Goal: Task Accomplishment & Management: Manage account settings

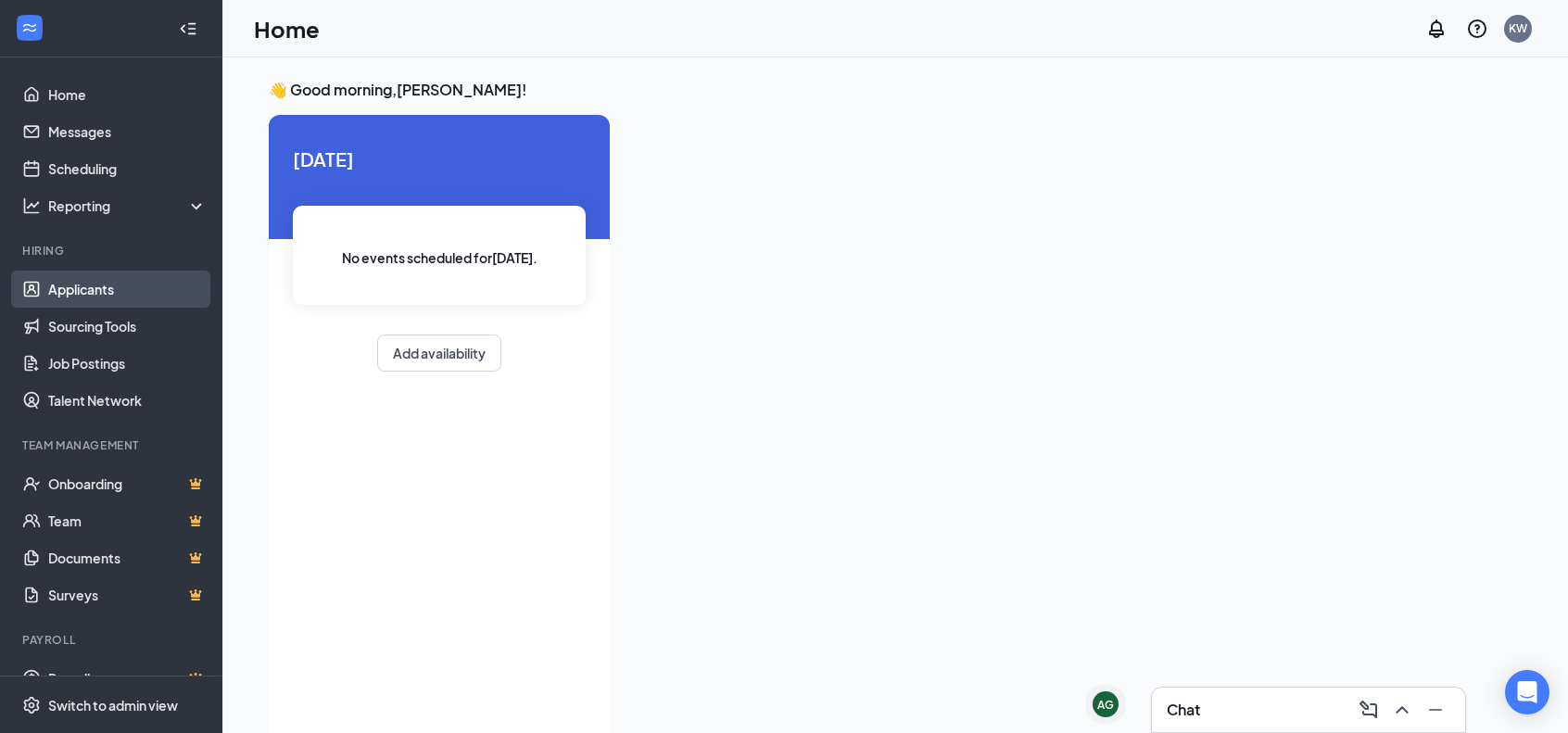
click at [94, 296] on link "Applicants" at bounding box center [126, 289] width 158 height 37
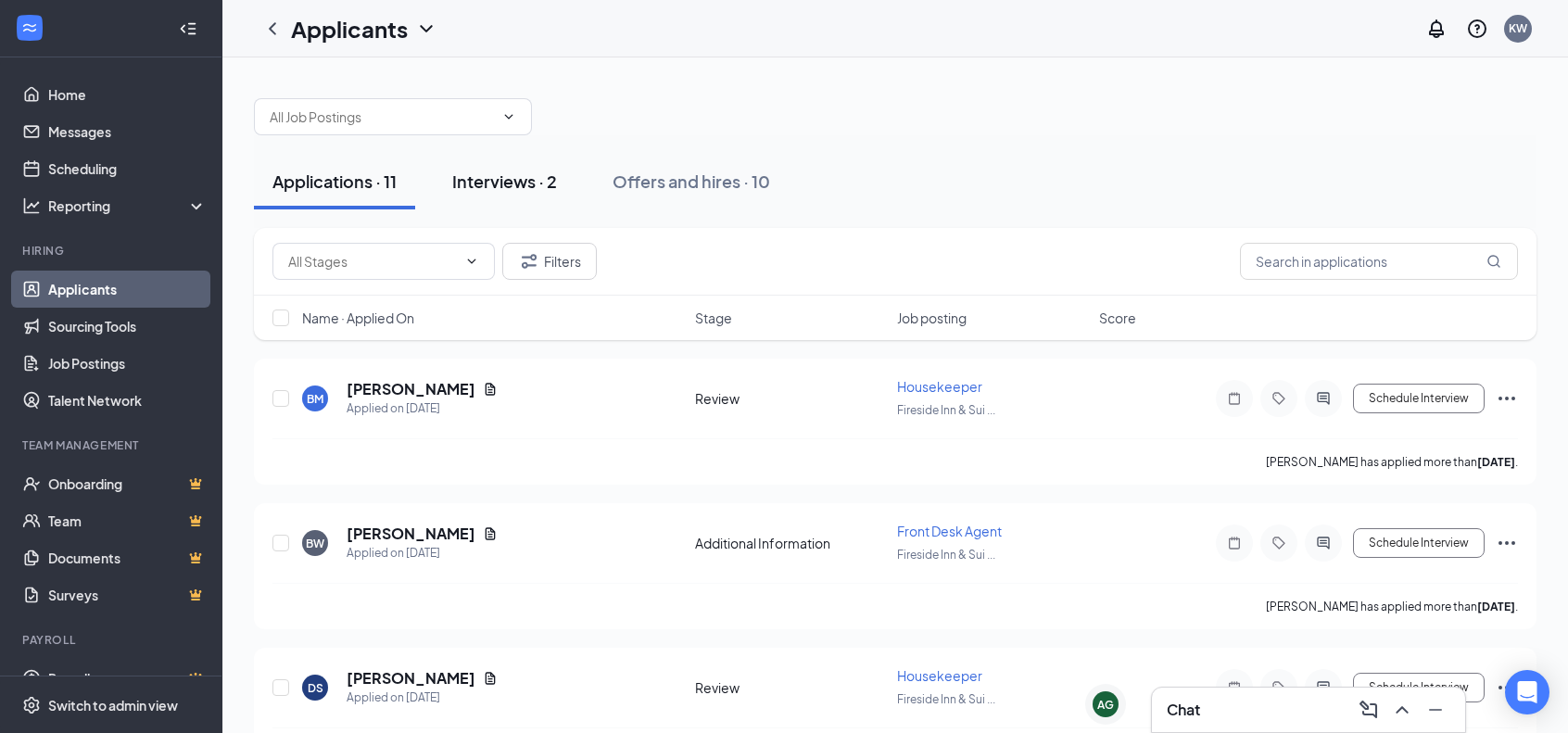
click at [521, 192] on button "Interviews · 2" at bounding box center [504, 181] width 141 height 55
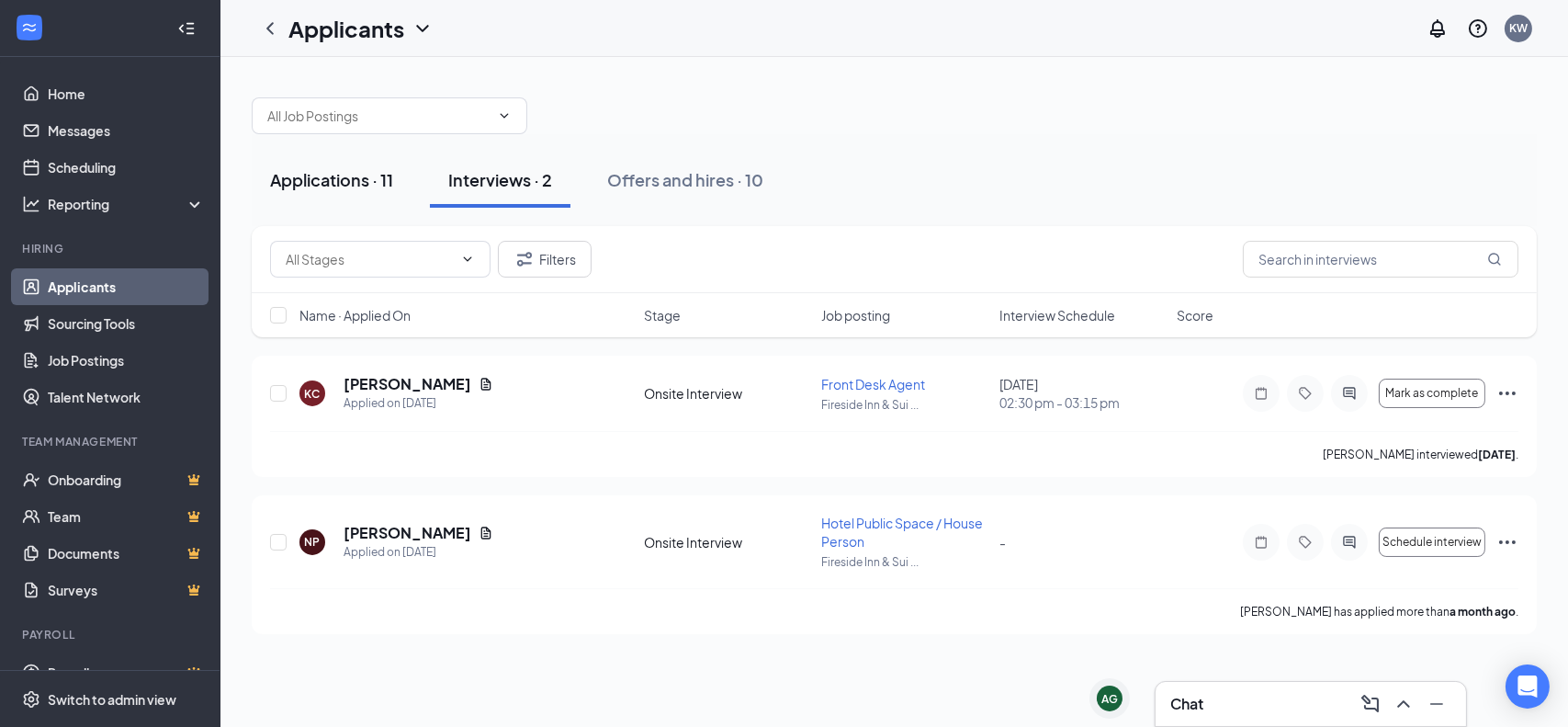
click at [330, 175] on div "Applications · 11" at bounding box center [331, 179] width 123 height 23
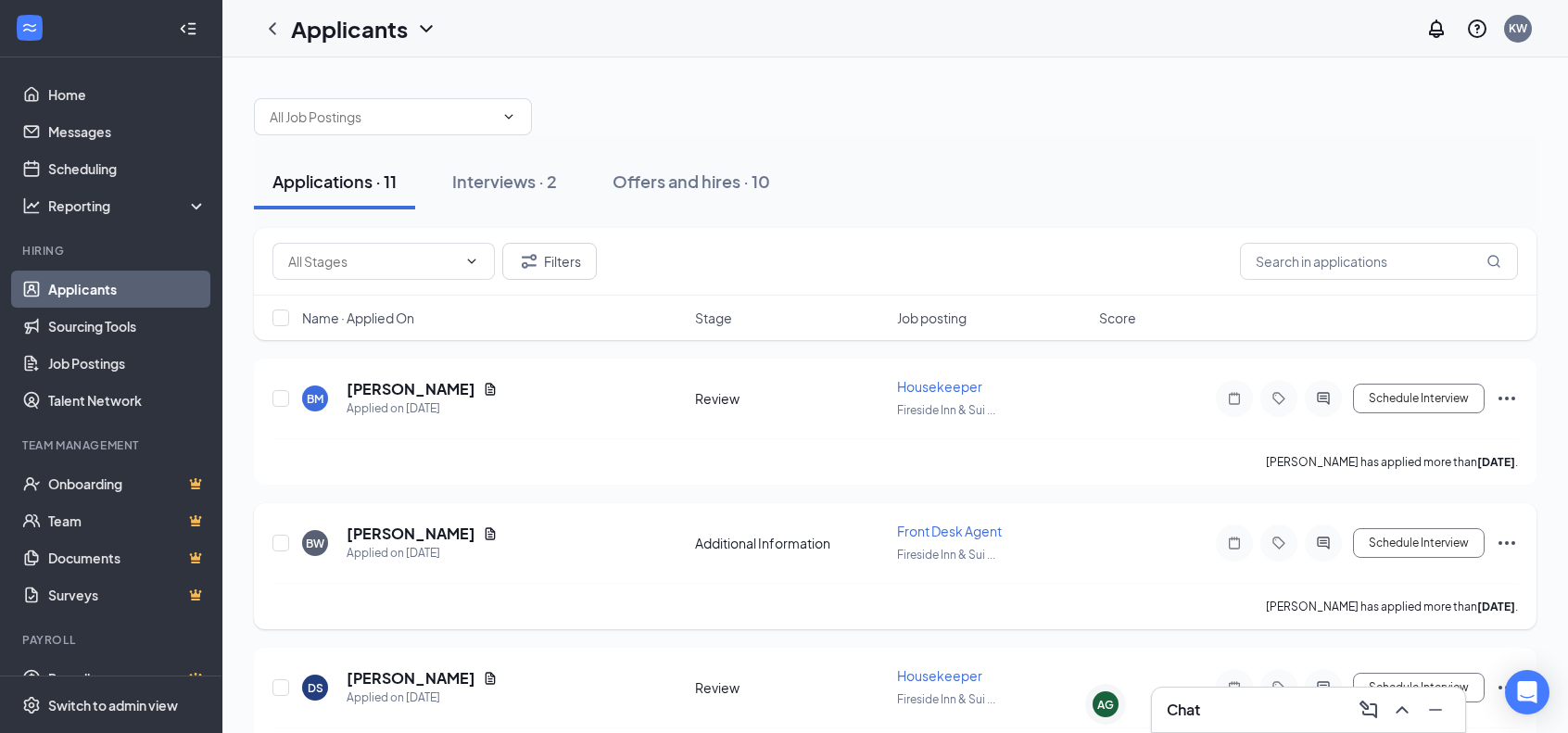
click at [1507, 534] on icon "Ellipses" at bounding box center [1507, 543] width 22 height 22
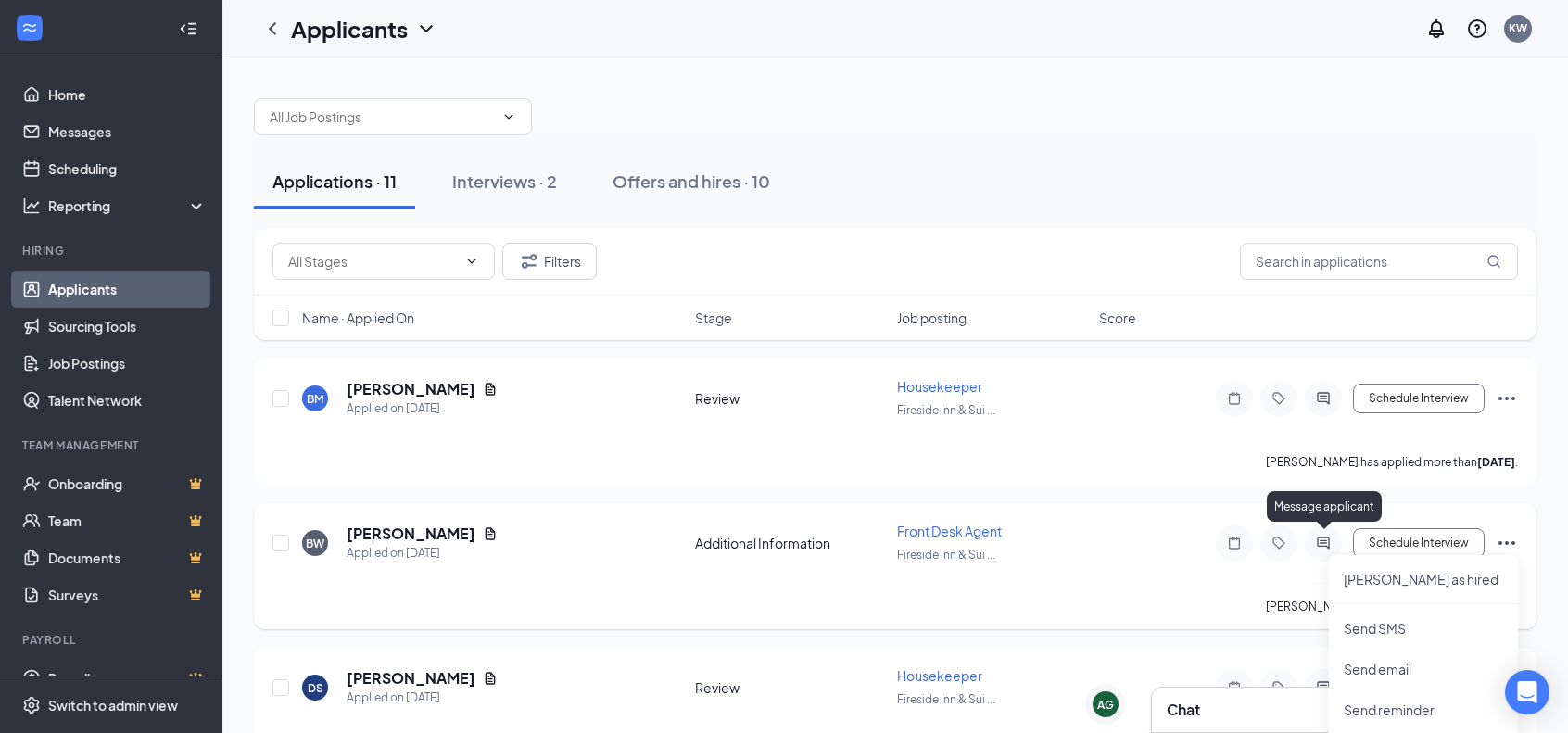
click at [1321, 544] on icon "ActiveChat" at bounding box center [1323, 542] width 12 height 12
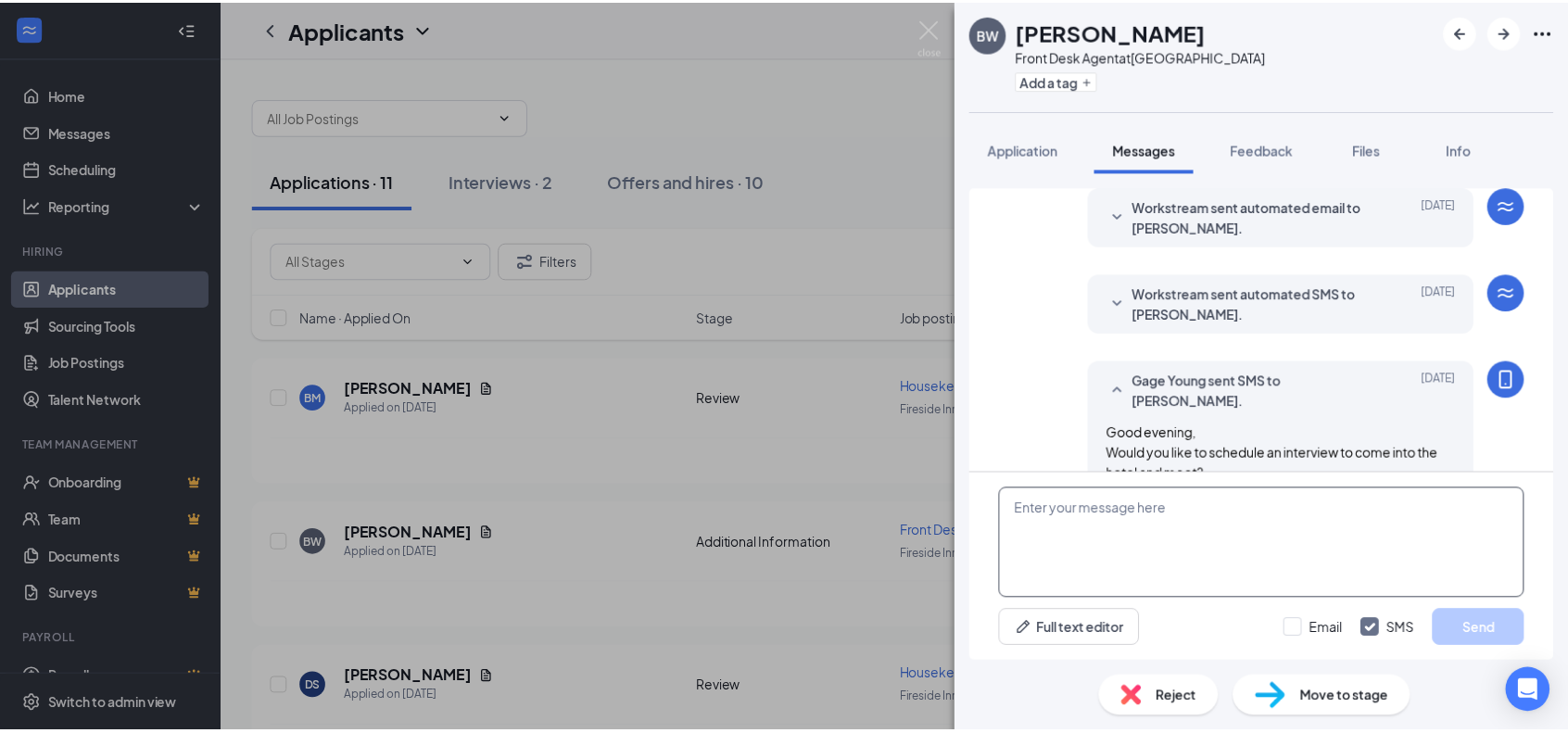
scroll to position [101, 0]
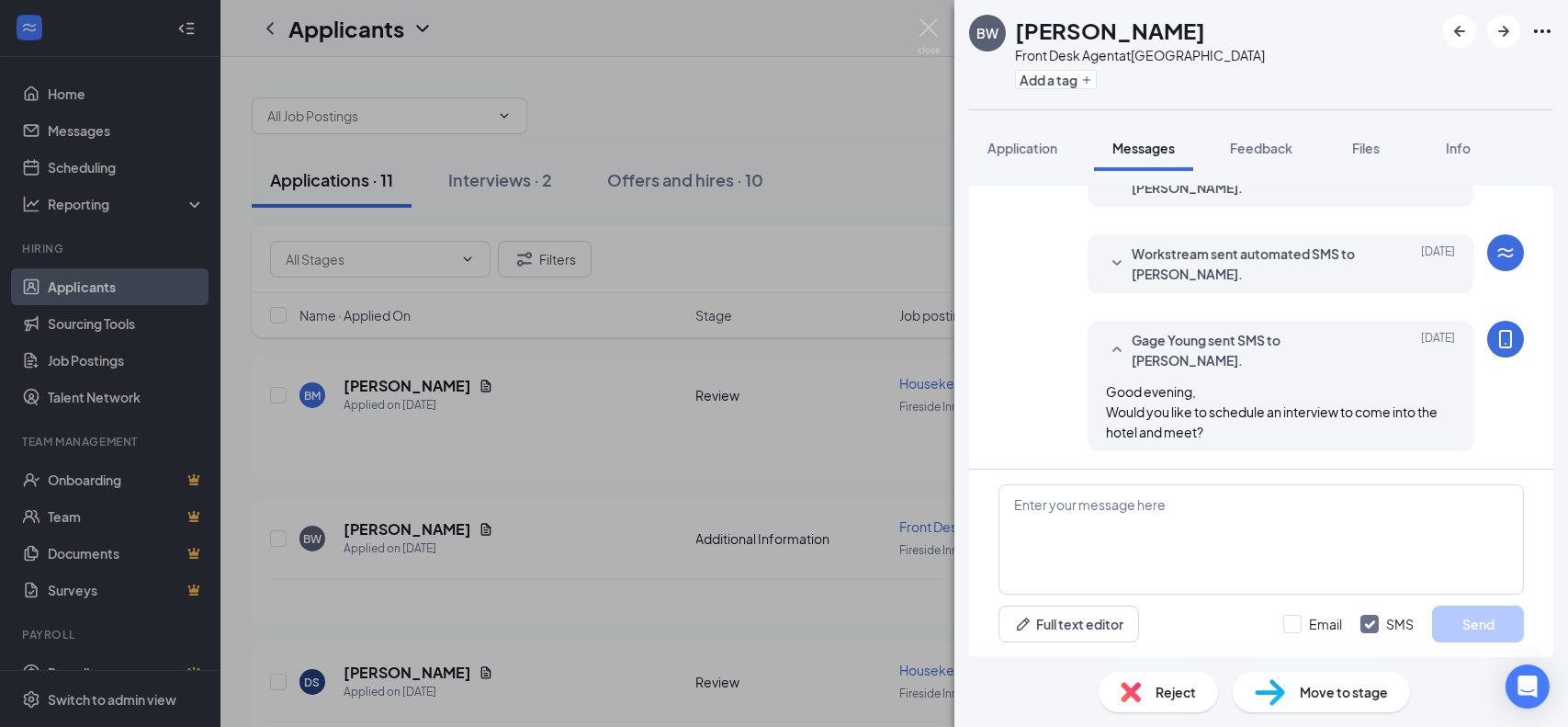
click at [795, 91] on div "BW [PERSON_NAME] Front Desk Agent at [GEOGRAPHIC_DATA] & Suites [GEOGRAPHIC_DAT…" at bounding box center [784, 363] width 1568 height 727
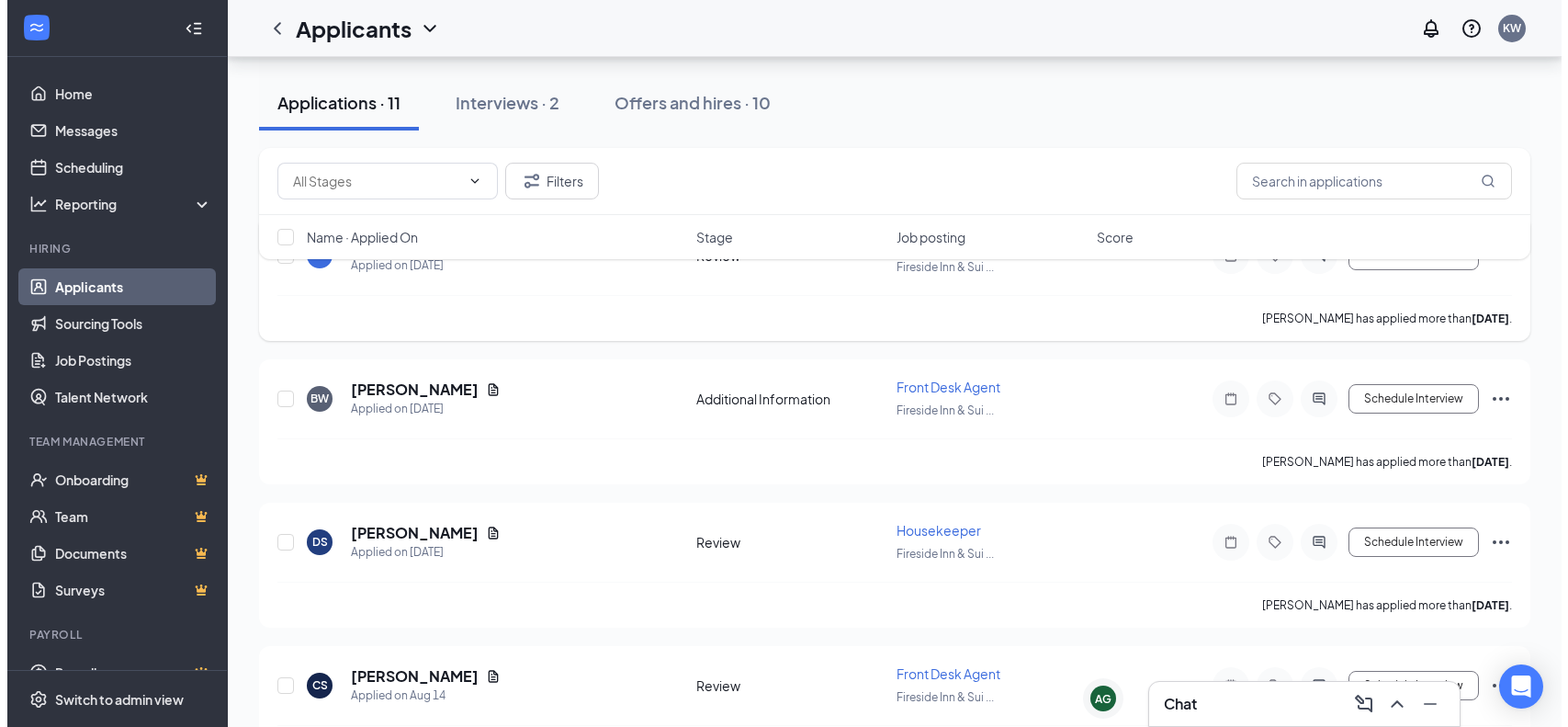
scroll to position [276, 0]
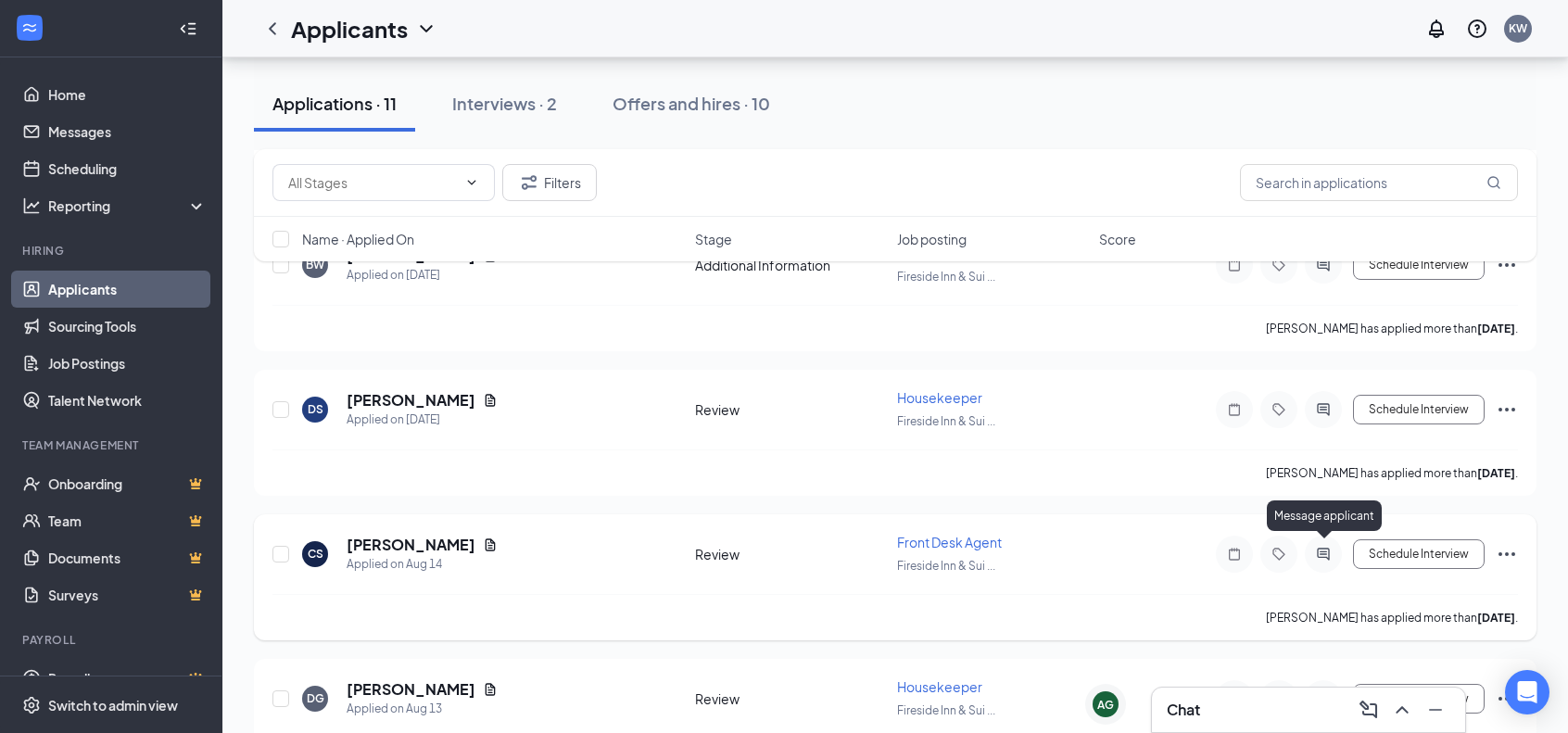
click at [1329, 548] on icon "ActiveChat" at bounding box center [1323, 553] width 12 height 12
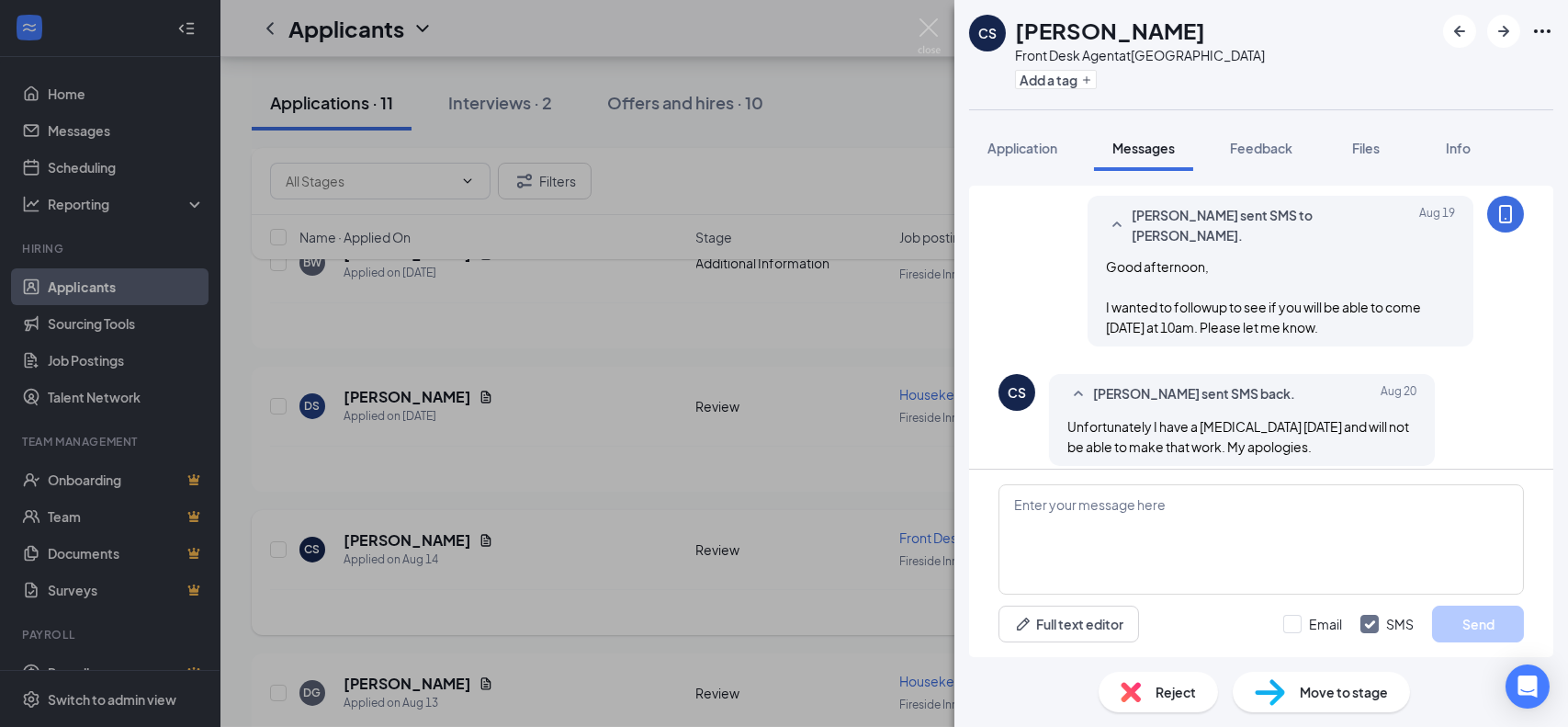
scroll to position [821, 0]
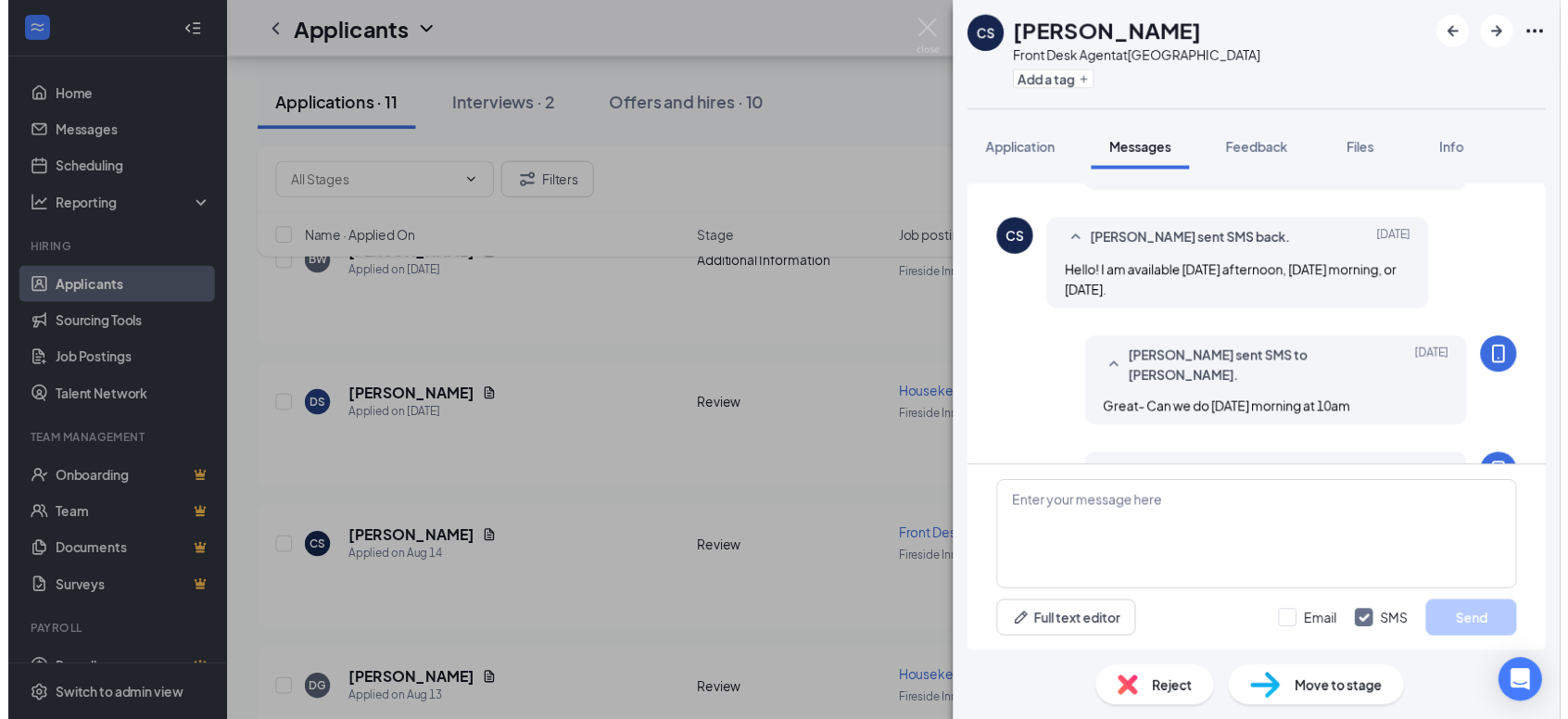
scroll to position [364, 0]
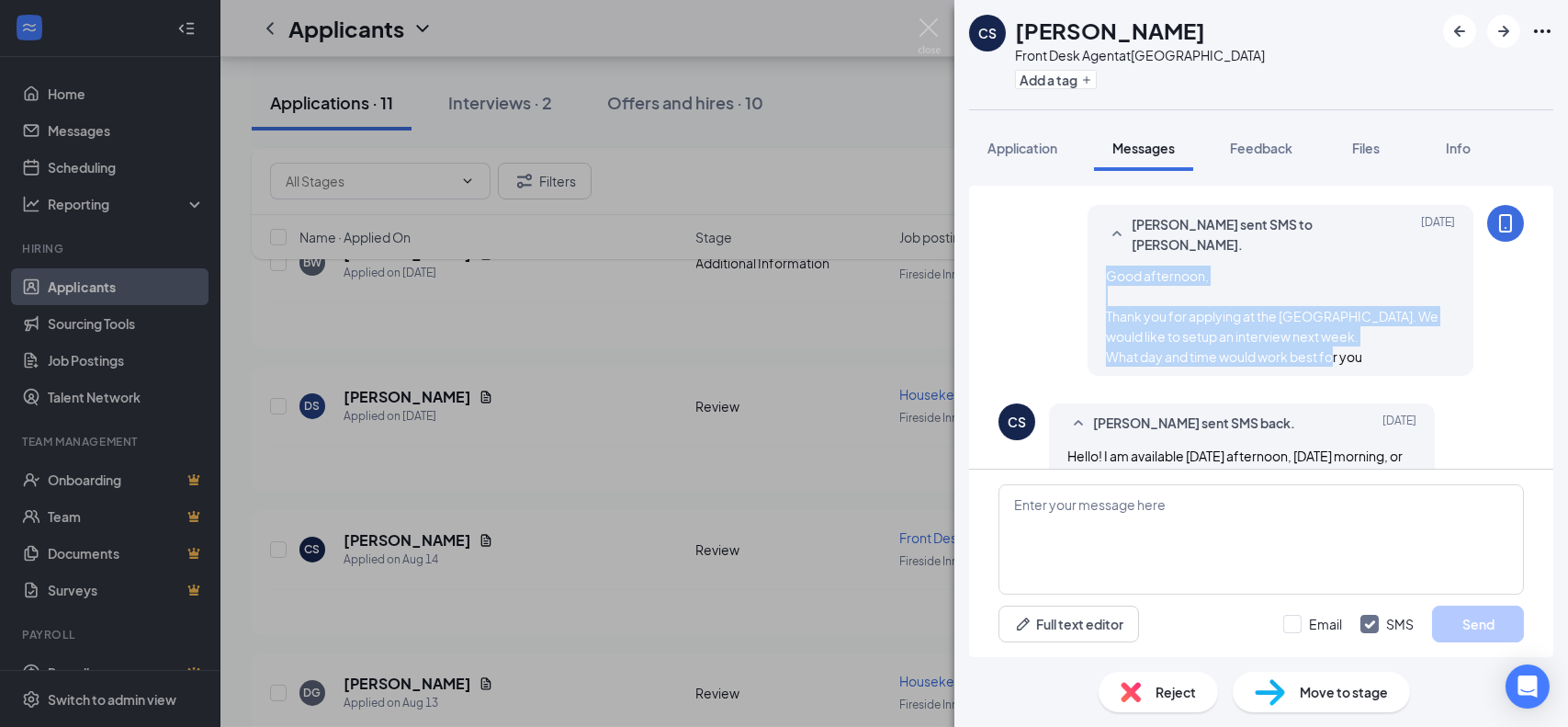
drag, startPoint x: 1092, startPoint y: 279, endPoint x: 1386, endPoint y: 356, distance: 303.9
click at [1386, 356] on div "Good afternoon, Thank you for applying at the [GEOGRAPHIC_DATA]. We would like …" at bounding box center [1280, 316] width 349 height 101
copy span "Good afternoon, Thank you for applying at the [GEOGRAPHIC_DATA]. We would like …"
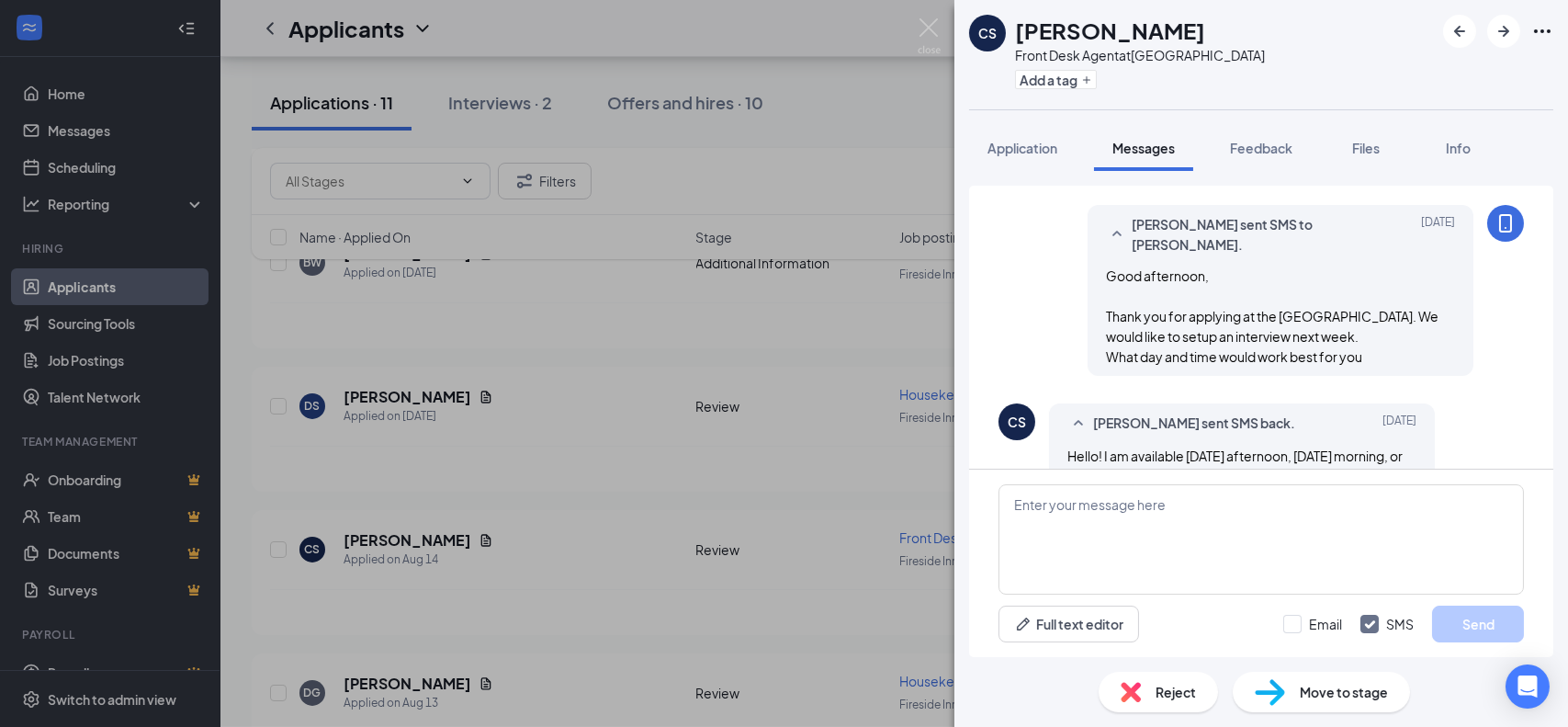
click at [930, 14] on div "CS [PERSON_NAME] Front Desk Agent at [GEOGRAPHIC_DATA] Add a tag Application Me…" at bounding box center [784, 363] width 1568 height 727
click at [928, 35] on img at bounding box center [929, 36] width 23 height 36
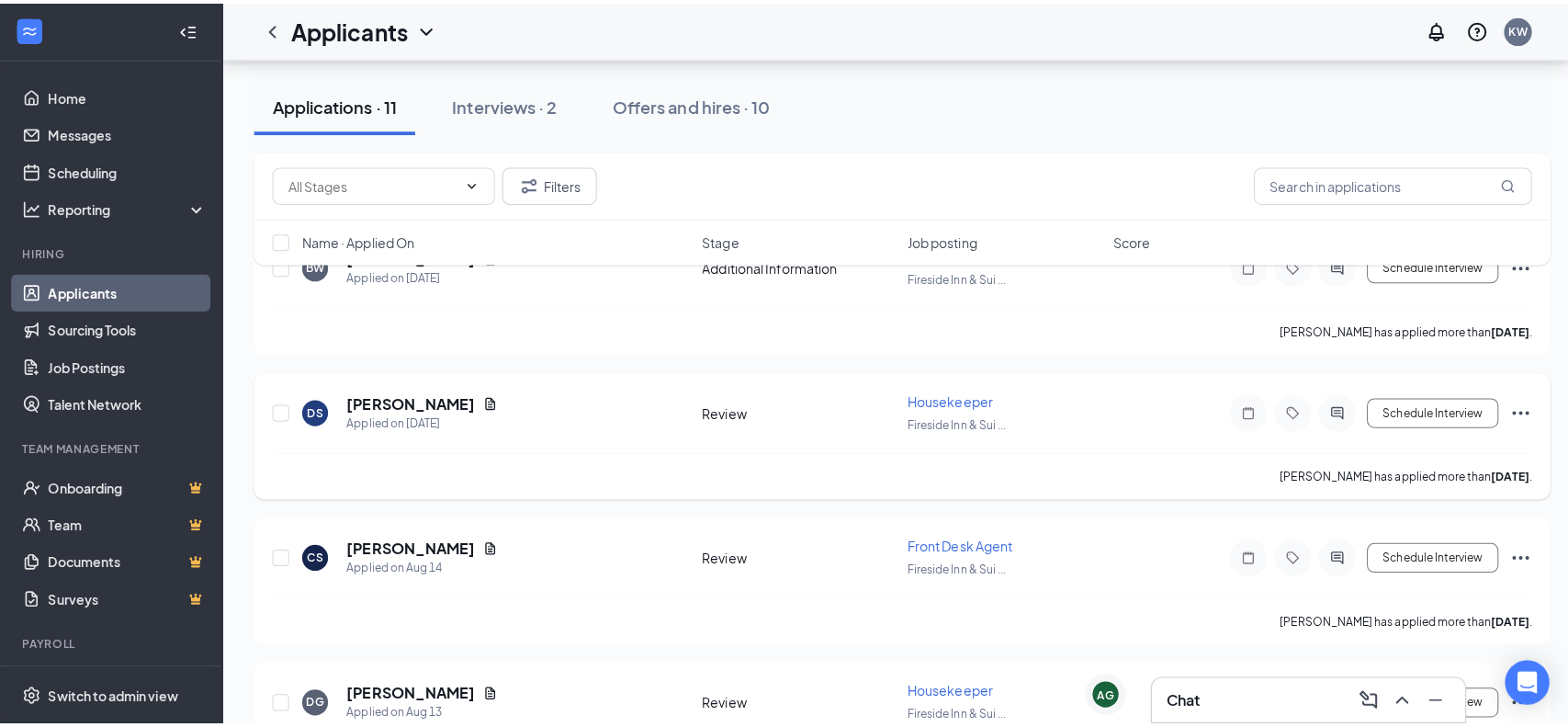
scroll to position [184, 0]
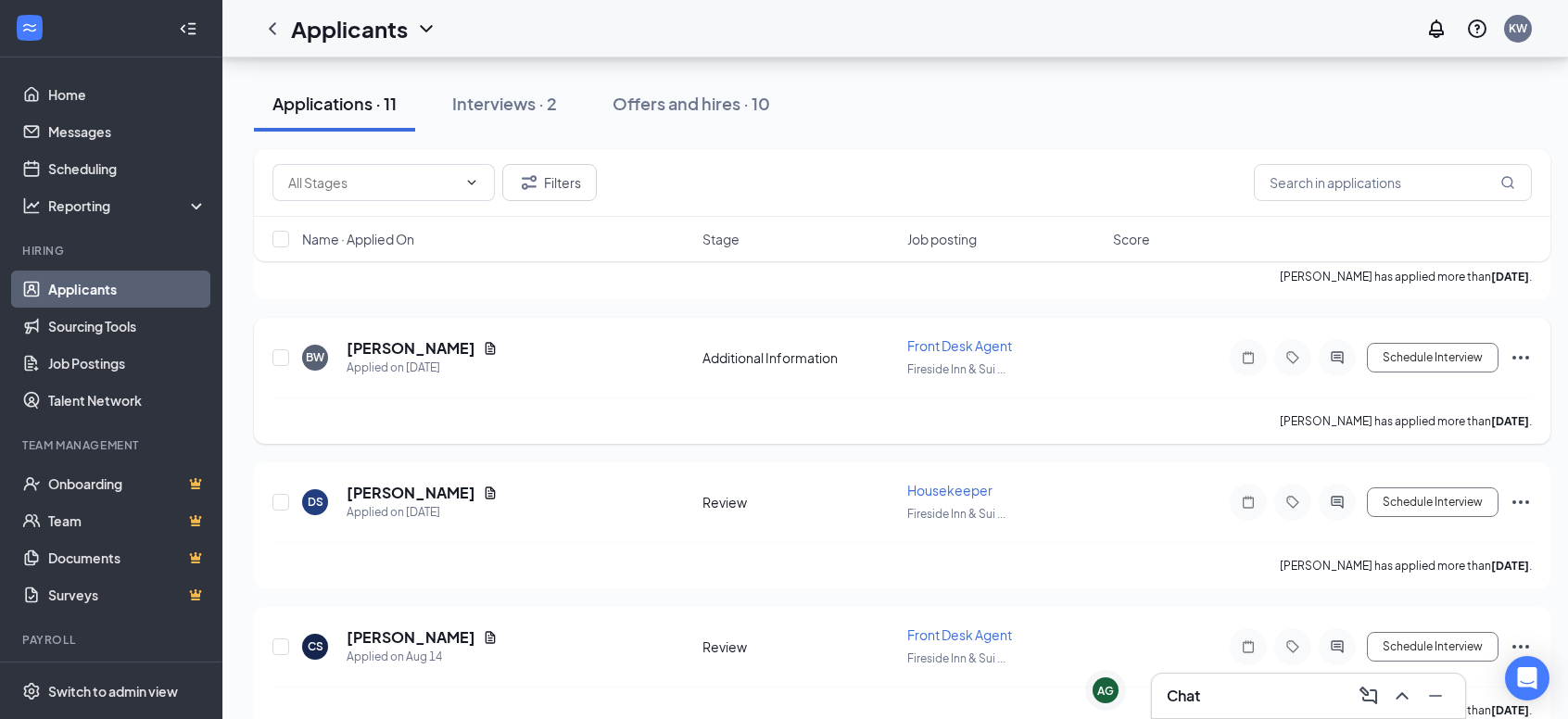
click at [1519, 356] on icon "Ellipses" at bounding box center [1521, 358] width 17 height 4
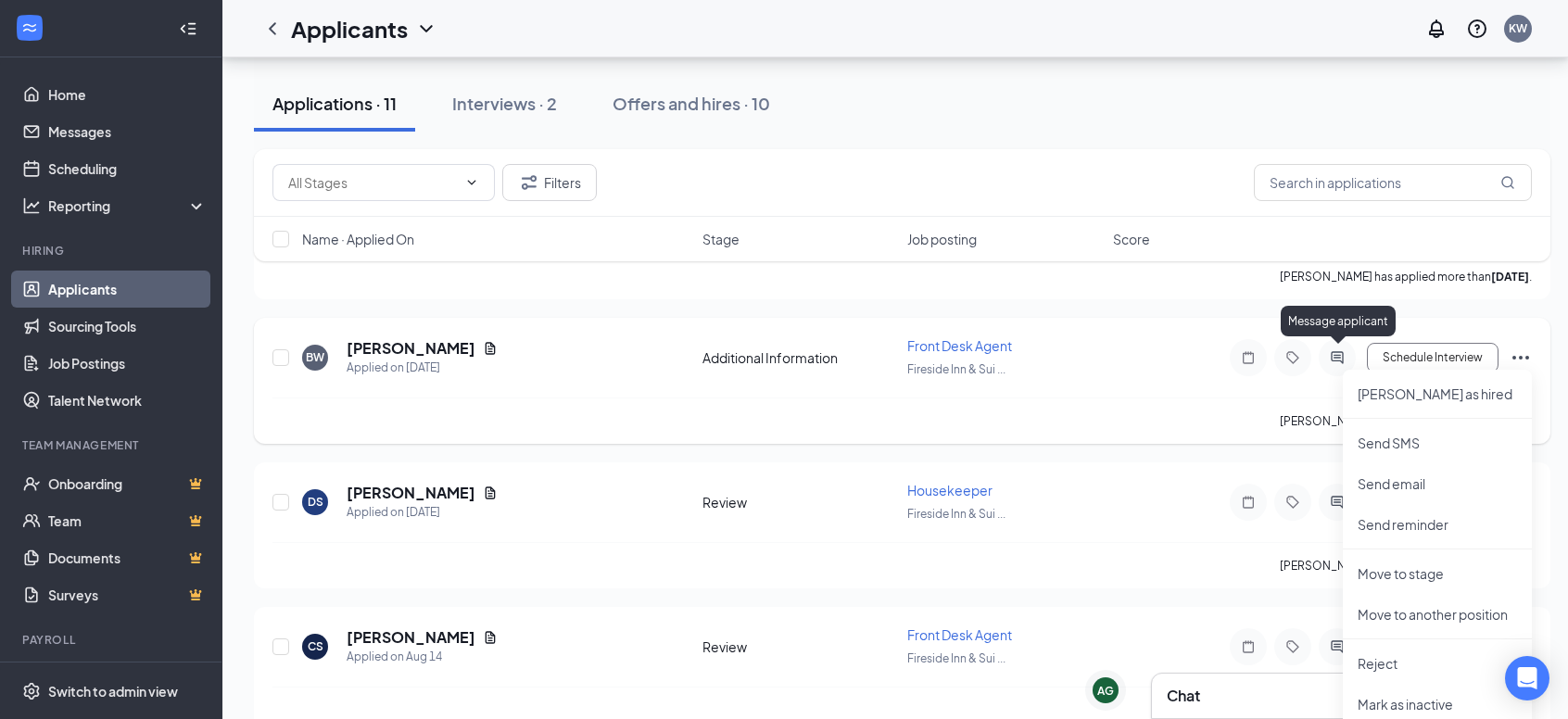
click at [1334, 351] on icon "ActiveChat" at bounding box center [1337, 357] width 12 height 12
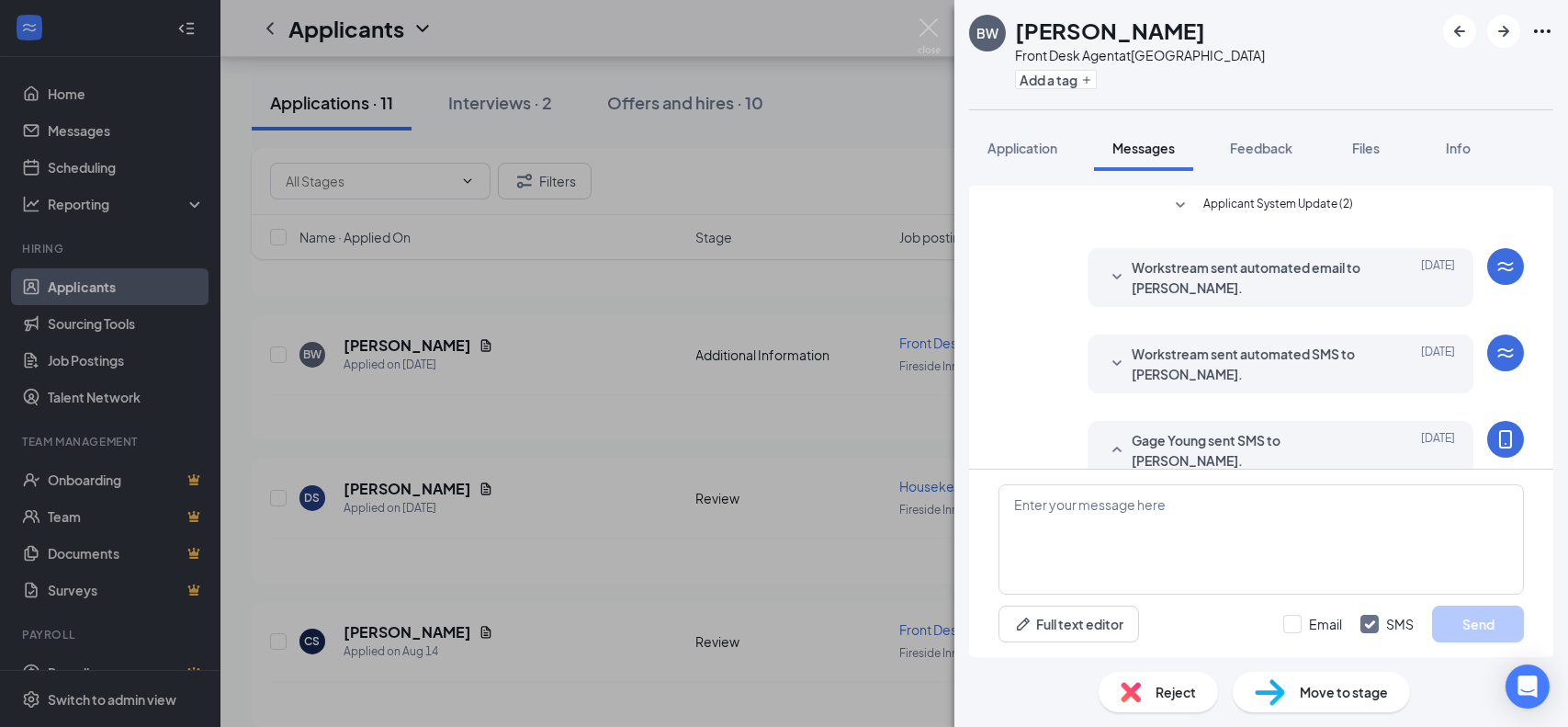
scroll to position [100, 0]
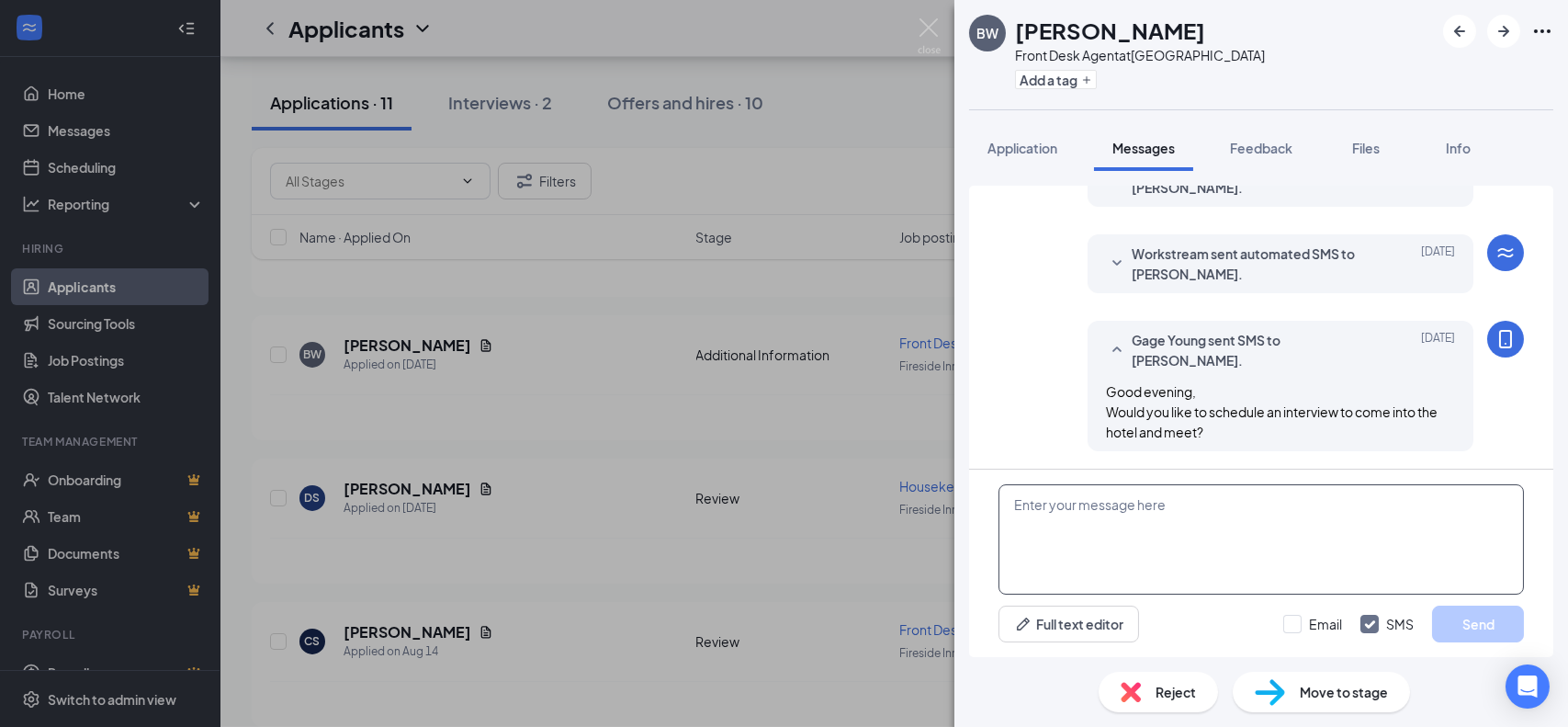
click at [1040, 512] on textarea at bounding box center [1262, 539] width 525 height 110
paste textarea "Good afternoon, Thank you for applying at the [GEOGRAPHIC_DATA]. We would like …"
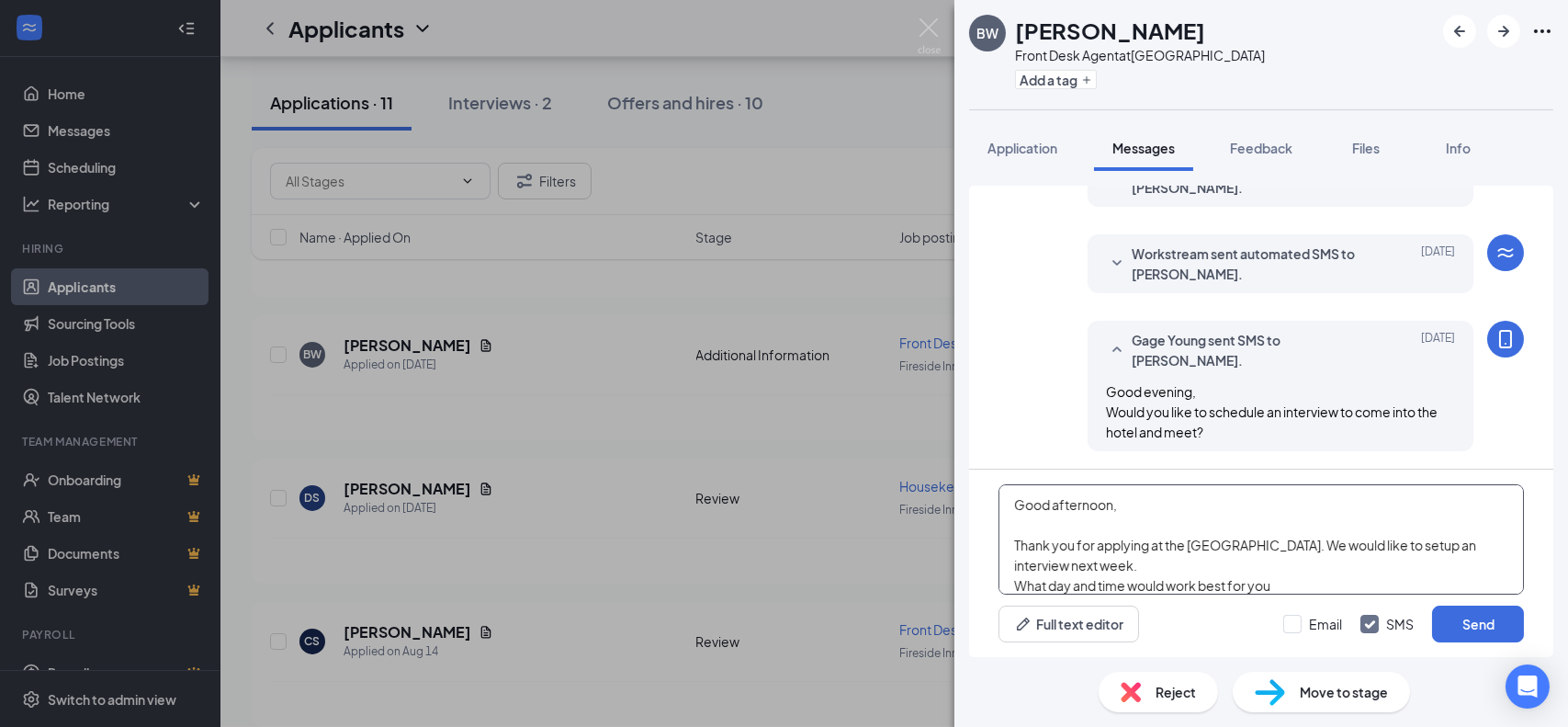
drag, startPoint x: 1114, startPoint y: 502, endPoint x: 1202, endPoint y: 561, distance: 105.9
click at [1114, 502] on textarea "Good afternoon, Thank you for applying at the [GEOGRAPHIC_DATA]. We would like …" at bounding box center [1262, 539] width 525 height 110
drag, startPoint x: 1073, startPoint y: 562, endPoint x: 1367, endPoint y: 678, distance: 316.1
click at [1073, 562] on textarea "Good morning, Thank you for applying at the [GEOGRAPHIC_DATA]. We would like to…" at bounding box center [1262, 539] width 525 height 110
click at [1160, 548] on textarea "Good morning, Thank you for applying at the [GEOGRAPHIC_DATA]. We would like to…" at bounding box center [1262, 539] width 525 height 110
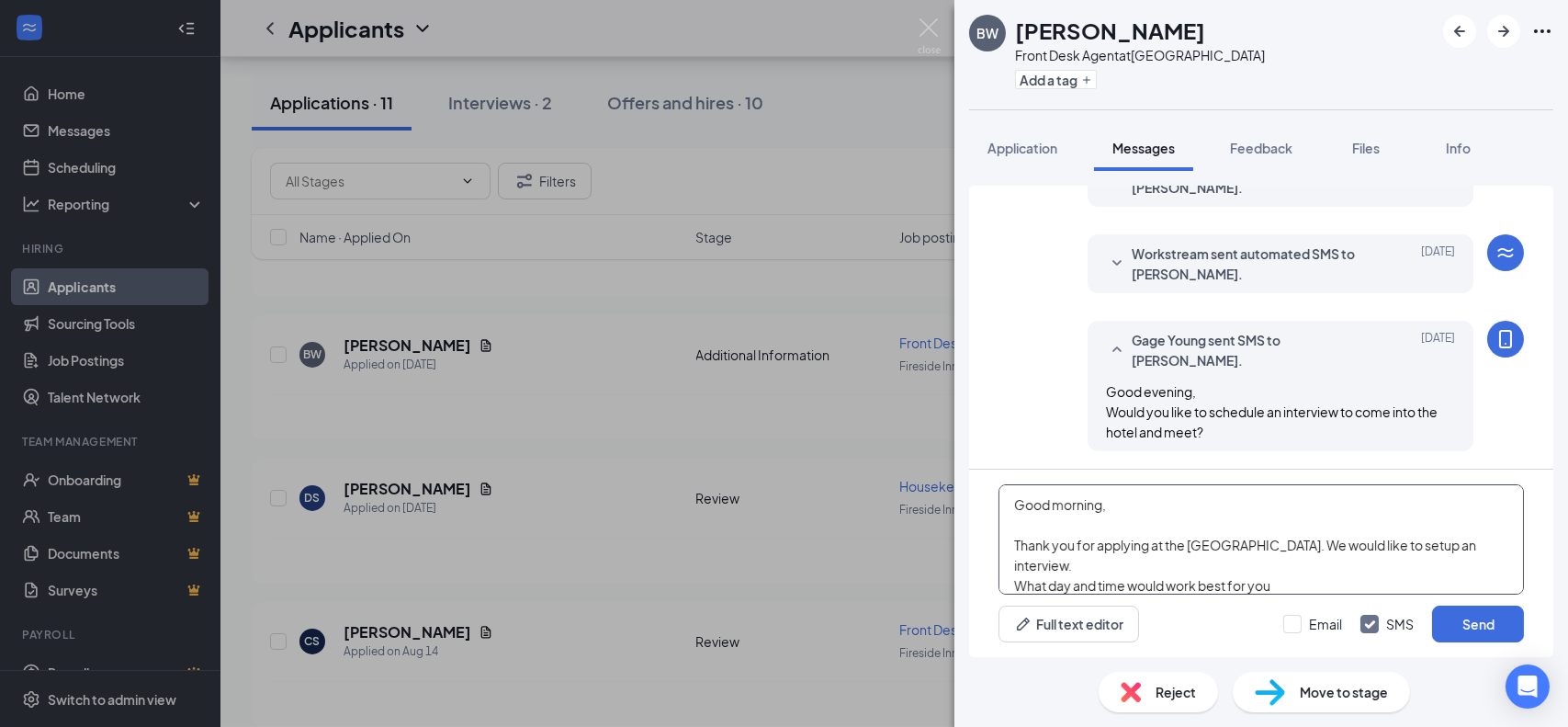
click at [1155, 544] on textarea "Good morning, Thank you for applying at the [GEOGRAPHIC_DATA]. We would like to…" at bounding box center [1262, 539] width 525 height 110
click at [1389, 541] on textarea "Good morning, Thank you for applying at the [GEOGRAPHIC_DATA]. We would like to…" at bounding box center [1262, 539] width 525 height 110
type textarea "Good morning, Thank you for applying at the [GEOGRAPHIC_DATA]. We would like to…"
click at [1471, 614] on button "Send" at bounding box center [1478, 624] width 92 height 37
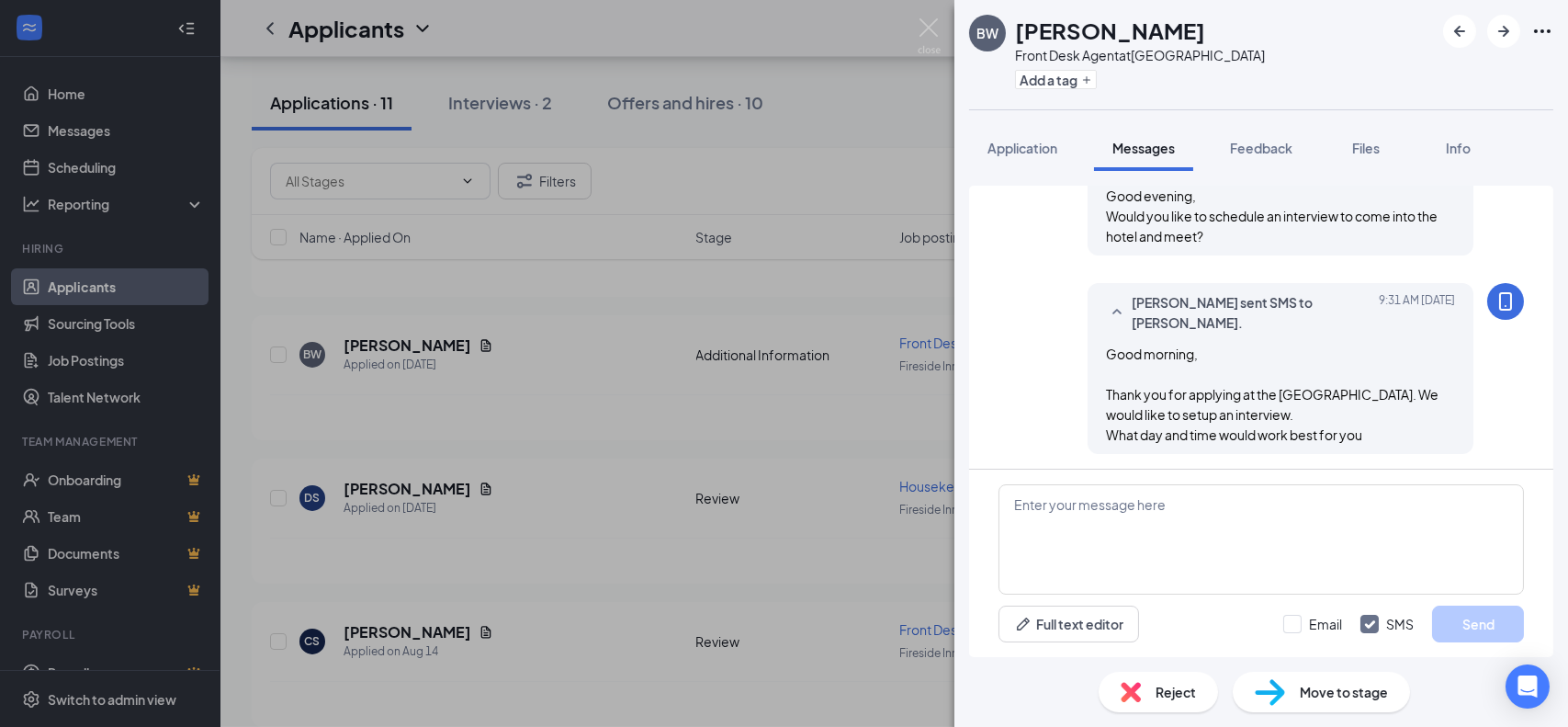
scroll to position [299, 0]
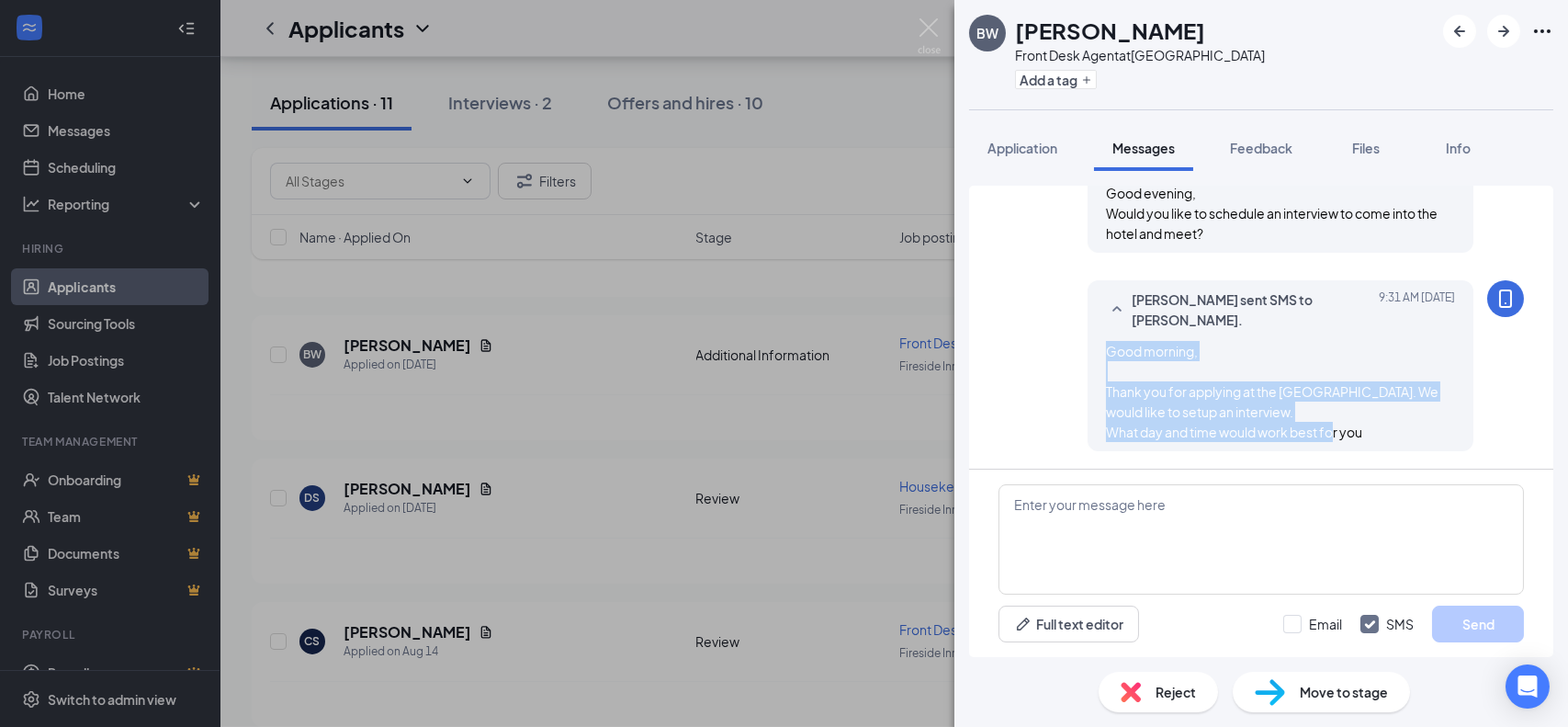
drag, startPoint x: 1365, startPoint y: 426, endPoint x: 1092, endPoint y: 345, distance: 284.8
click at [1106, 345] on div "Good morning, Thank you for applying at the [GEOGRAPHIC_DATA]. We would like to…" at bounding box center [1280, 391] width 349 height 101
copy span "Good morning, Thank you for applying at the [GEOGRAPHIC_DATA]. We would like to…"
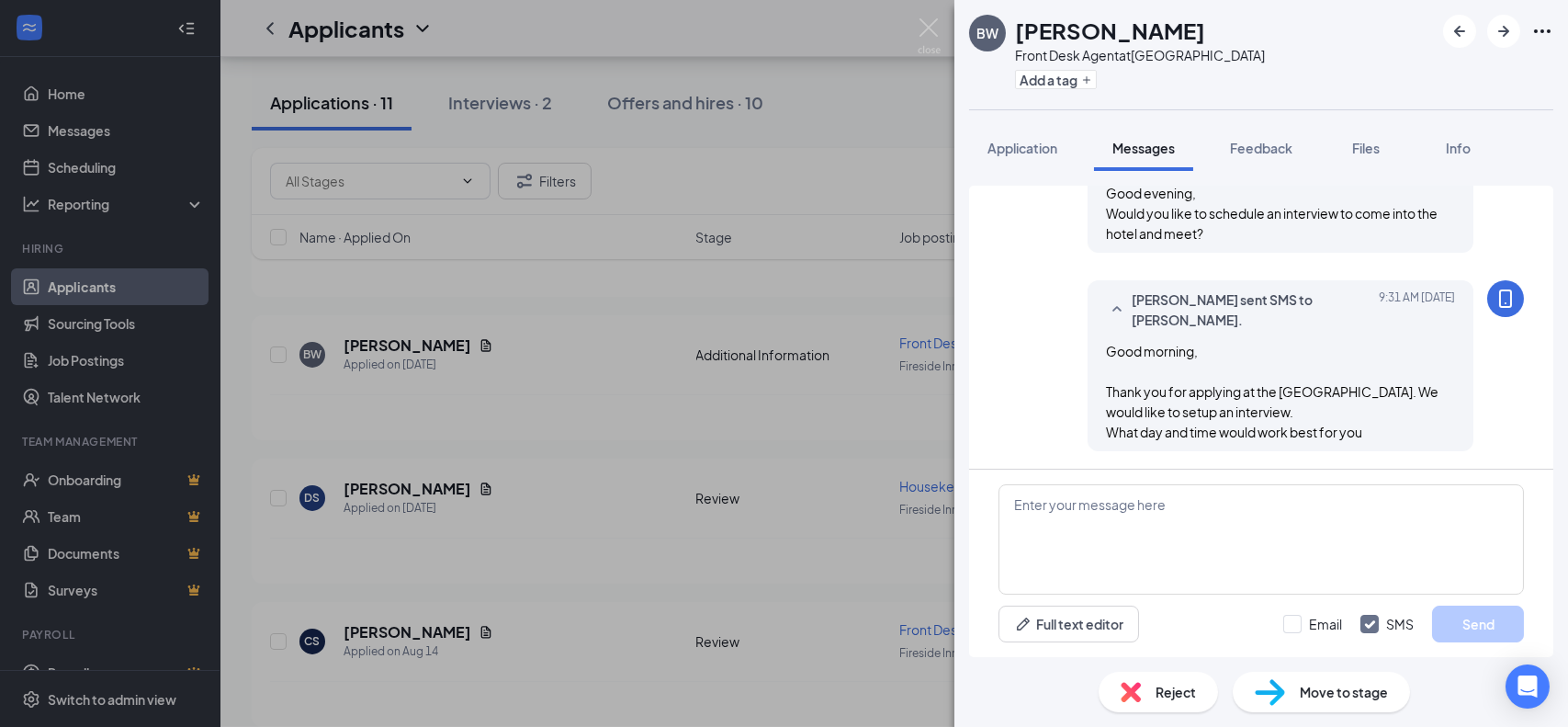
click at [544, 559] on div "BW [PERSON_NAME] Front Desk Agent at [GEOGRAPHIC_DATA] & Suites [GEOGRAPHIC_DAT…" at bounding box center [784, 363] width 1568 height 727
click at [940, 29] on div "BW [PERSON_NAME] Front Desk Agent at [GEOGRAPHIC_DATA] & Suites [GEOGRAPHIC_DAT…" at bounding box center [784, 363] width 1568 height 727
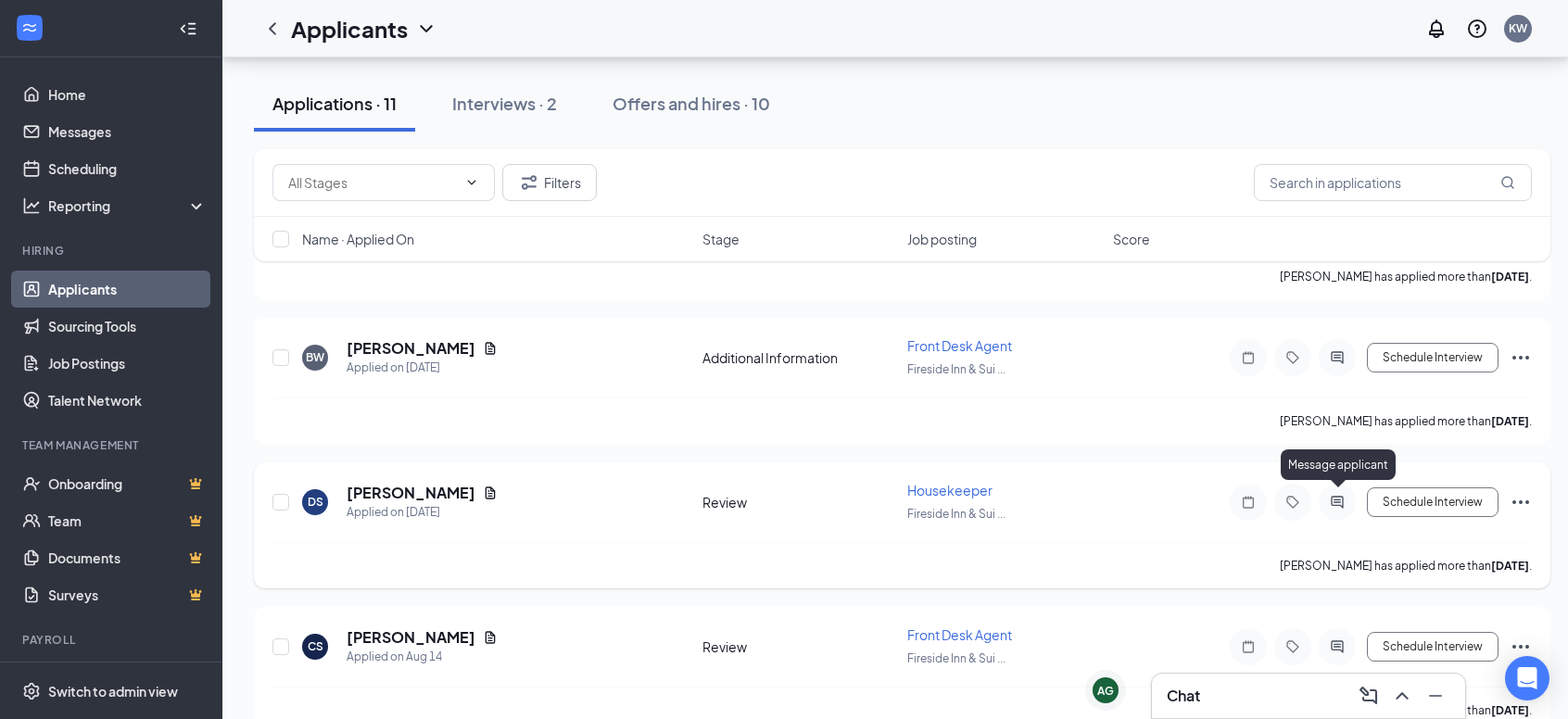
click at [1338, 496] on icon "ActiveChat" at bounding box center [1337, 501] width 12 height 12
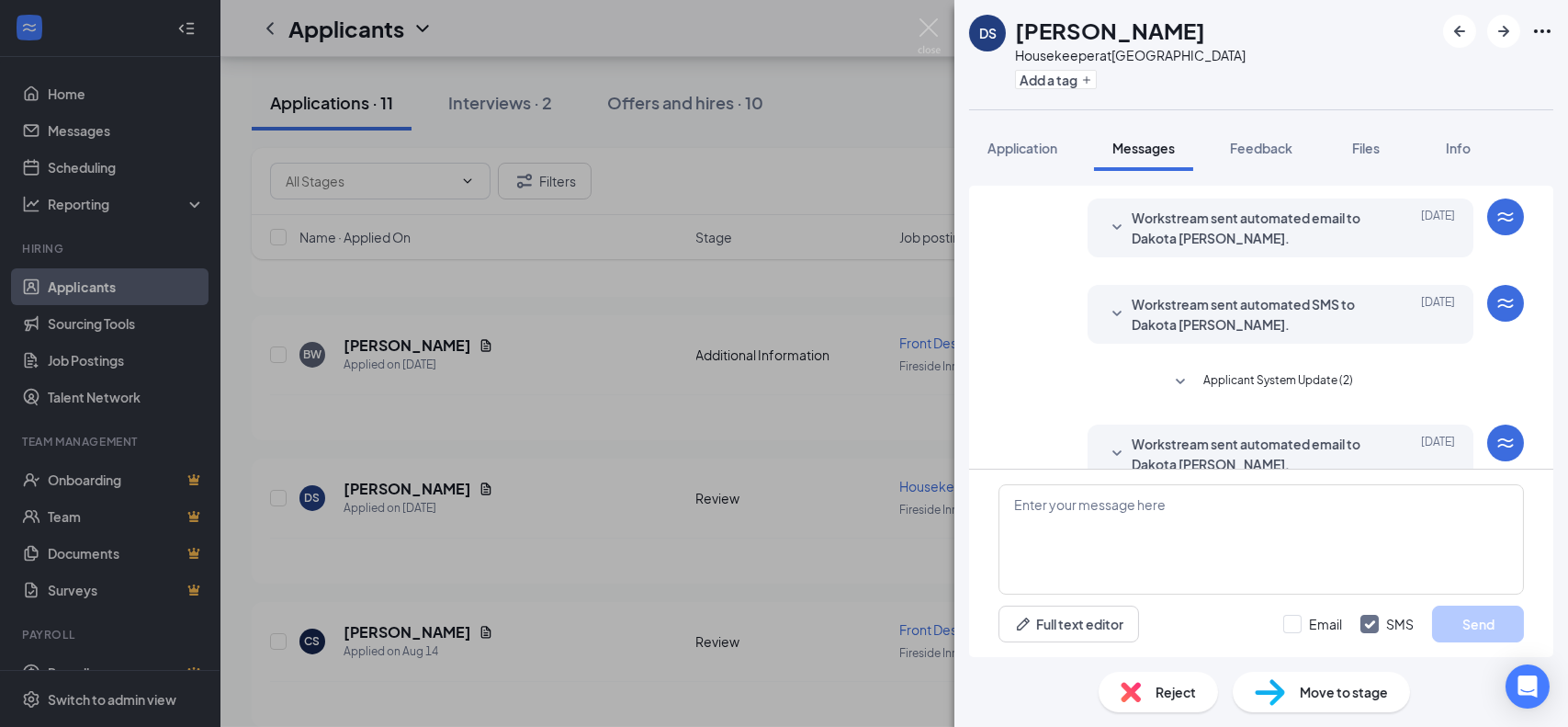
scroll to position [82, 0]
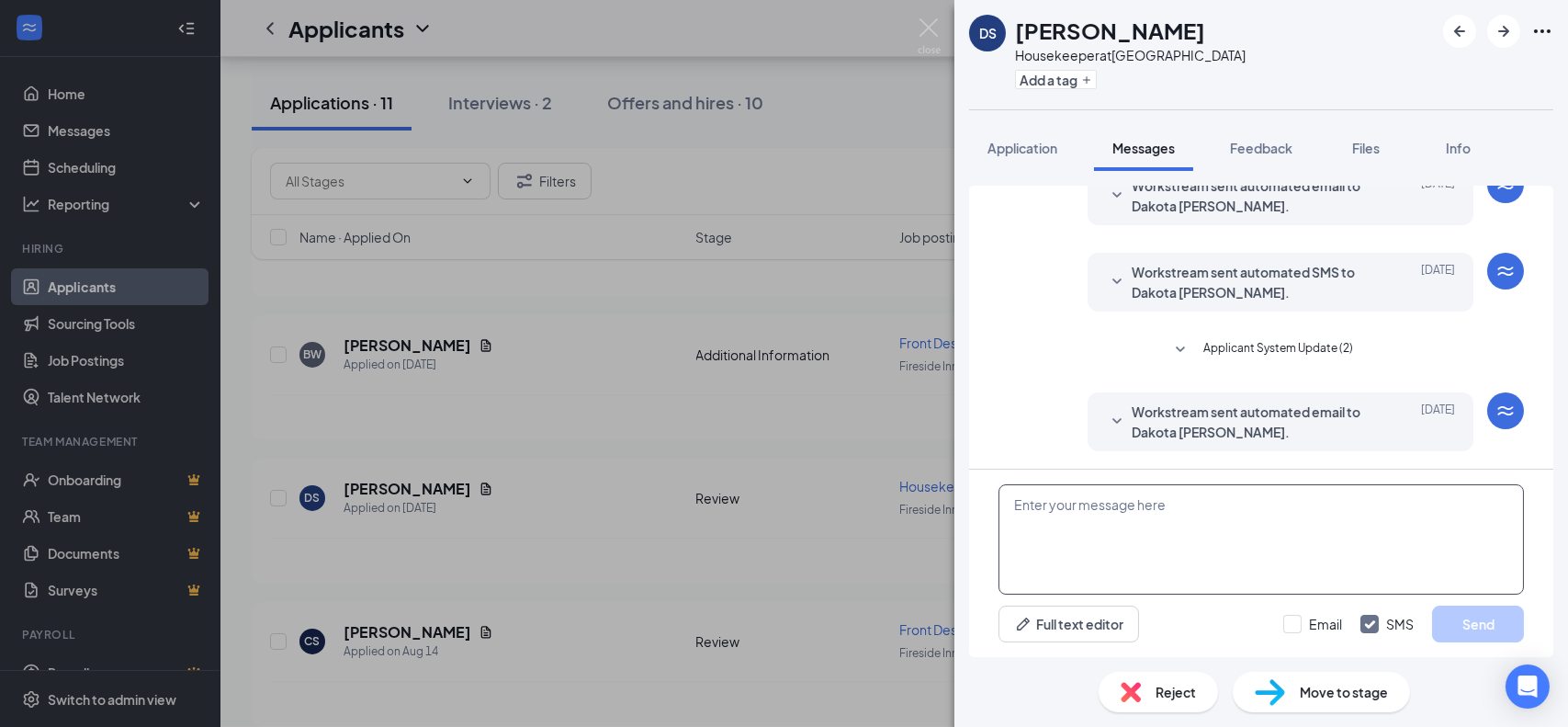
click at [1069, 511] on textarea at bounding box center [1262, 539] width 525 height 110
paste textarea "Good morning, Thank you for applying at the [GEOGRAPHIC_DATA]. We would like to…"
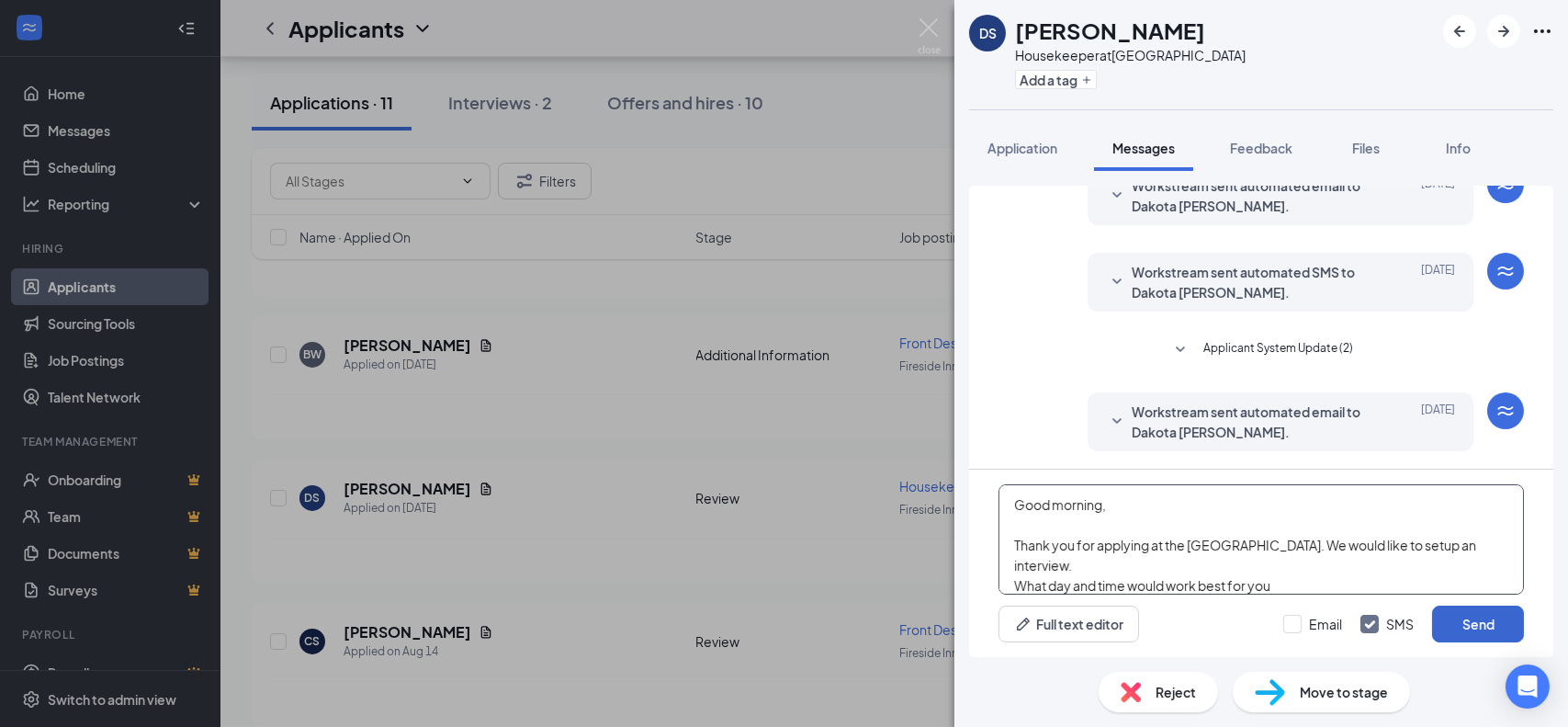
type textarea "Good morning, Thank you for applying at the [GEOGRAPHIC_DATA]. We would like to…"
drag, startPoint x: 1481, startPoint y: 617, endPoint x: 1475, endPoint y: 626, distance: 10.8
click at [1477, 621] on button "Send" at bounding box center [1478, 624] width 92 height 37
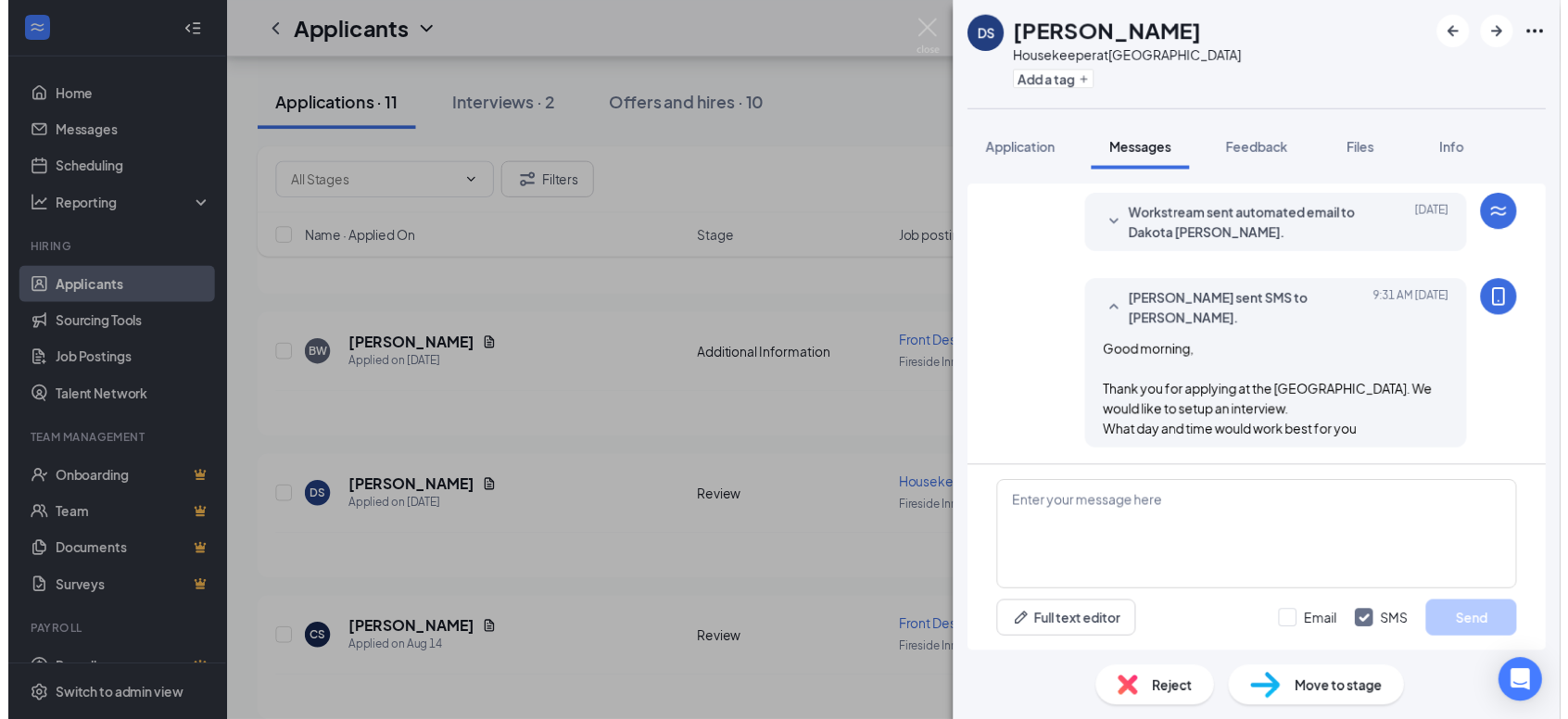
scroll to position [283, 0]
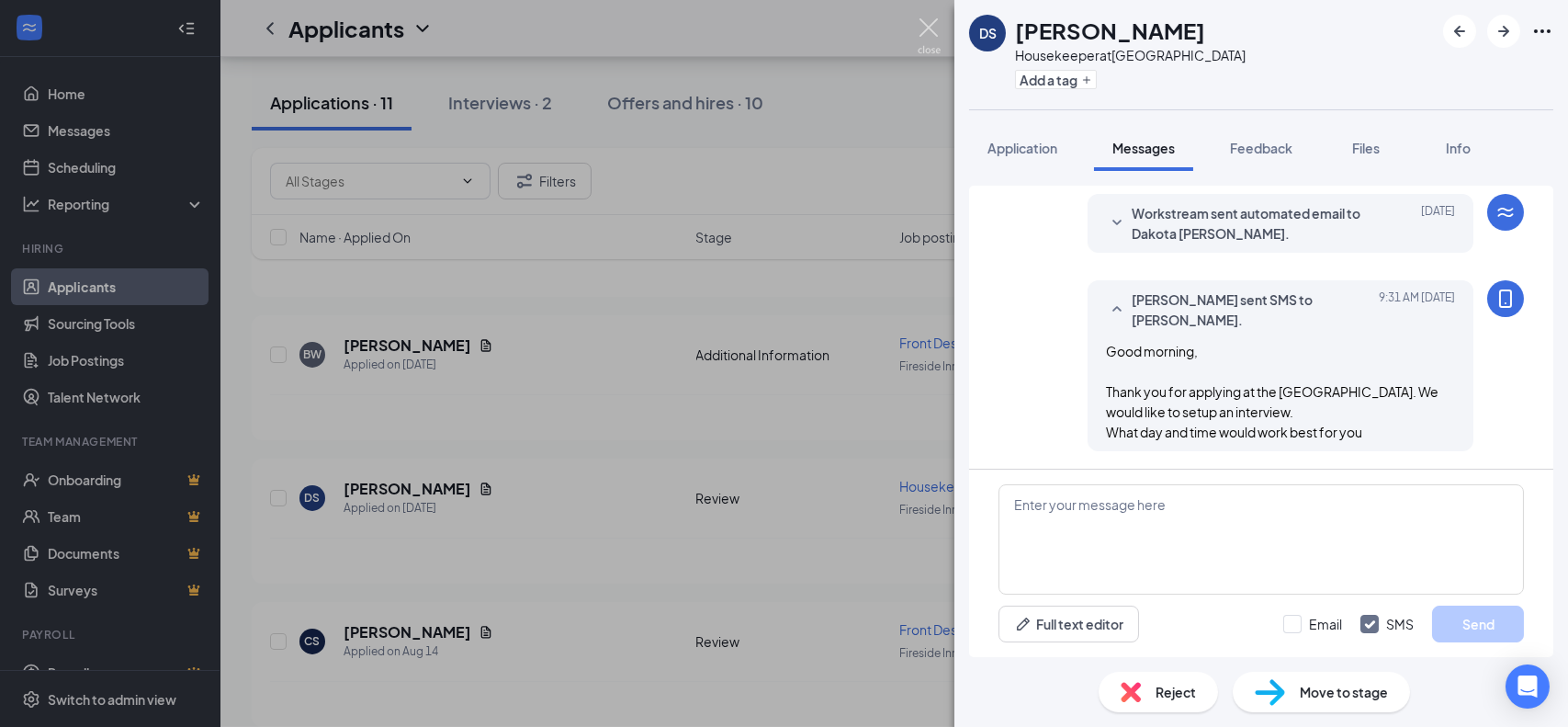
click at [923, 26] on img at bounding box center [929, 36] width 23 height 36
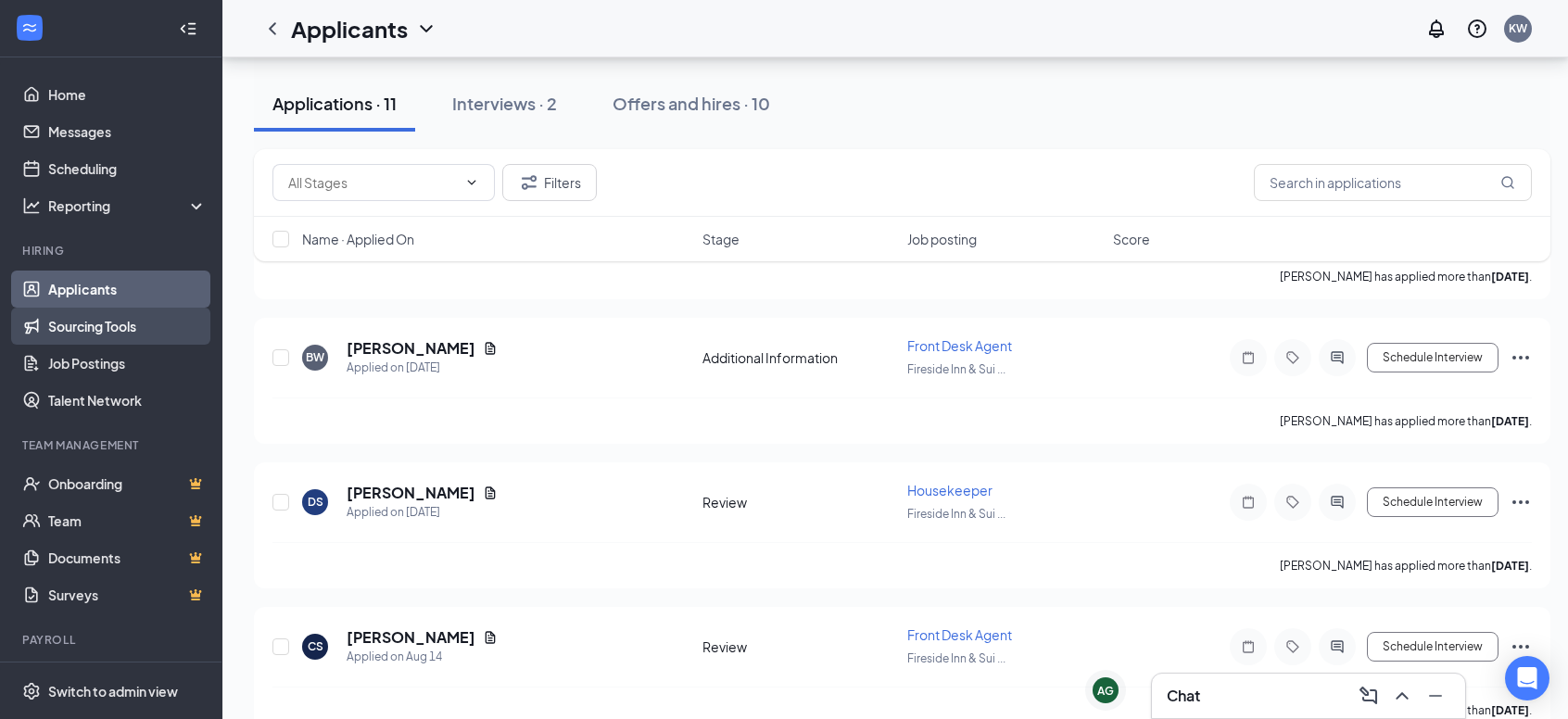
click at [96, 345] on link "Job Postings" at bounding box center [126, 363] width 158 height 37
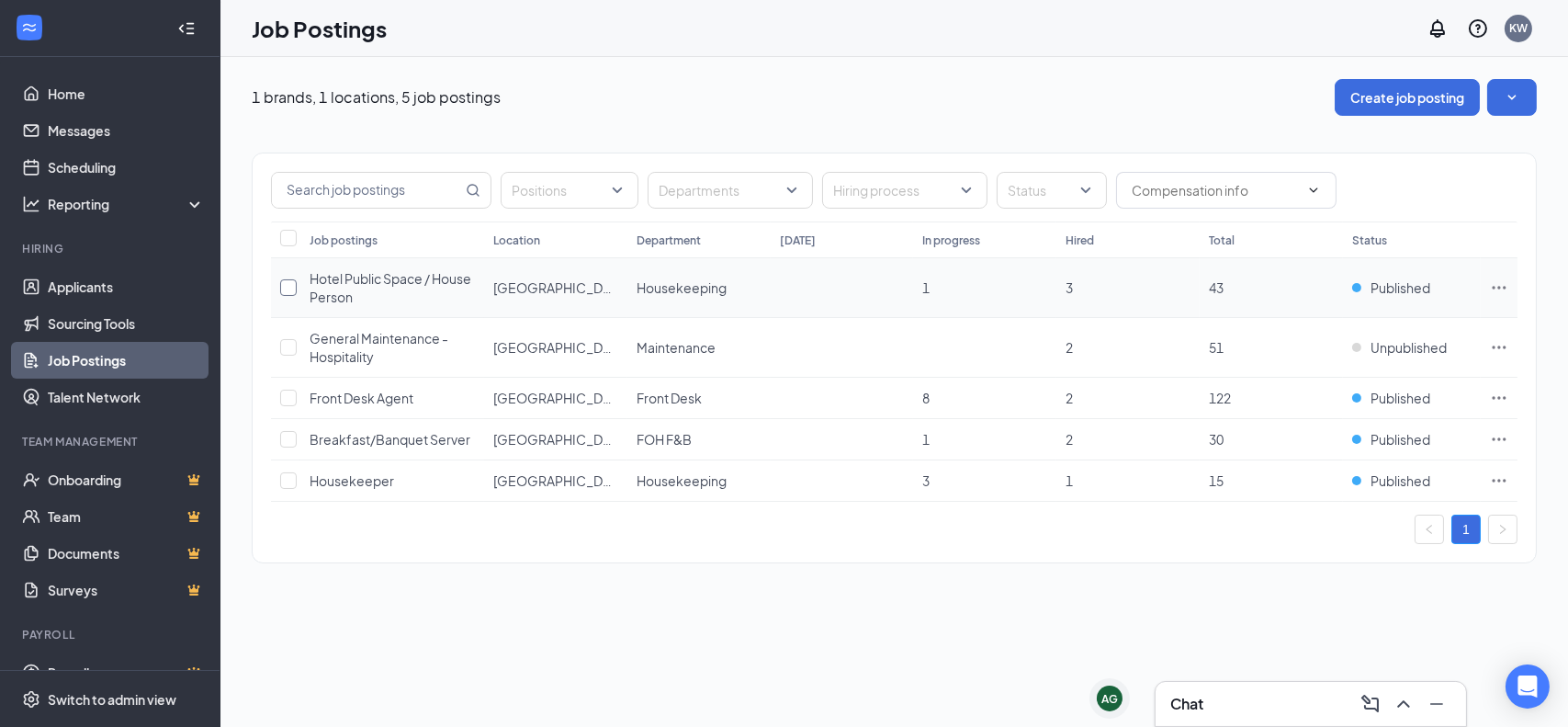
click at [290, 287] on input "checkbox" at bounding box center [289, 288] width 17 height 17
checkbox input "true"
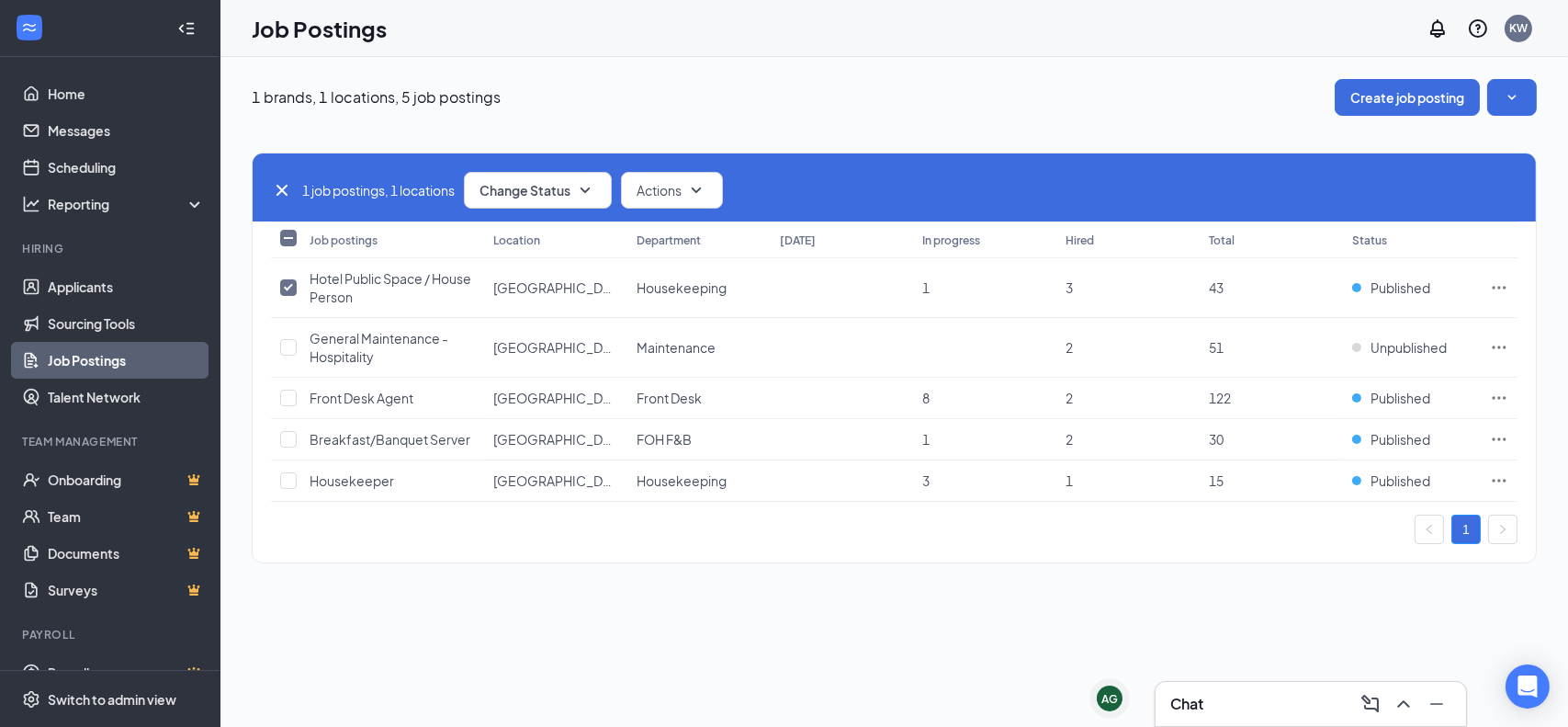
click at [520, 165] on div "1 job postings, 1 locations Change Status Actions" at bounding box center [894, 187] width 1283 height 68
click at [523, 193] on span "Change Status" at bounding box center [525, 190] width 91 height 13
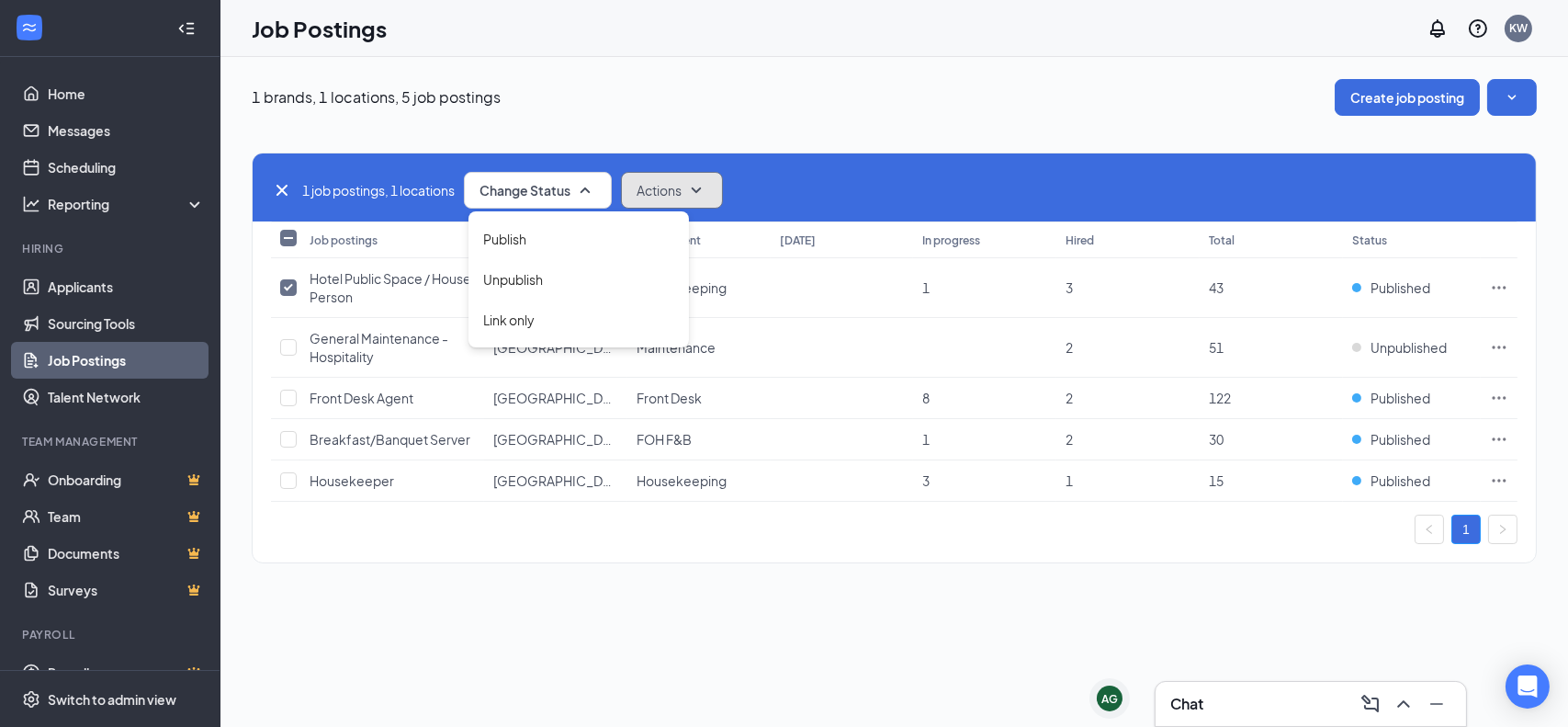
click at [672, 184] on span "Actions" at bounding box center [659, 190] width 45 height 19
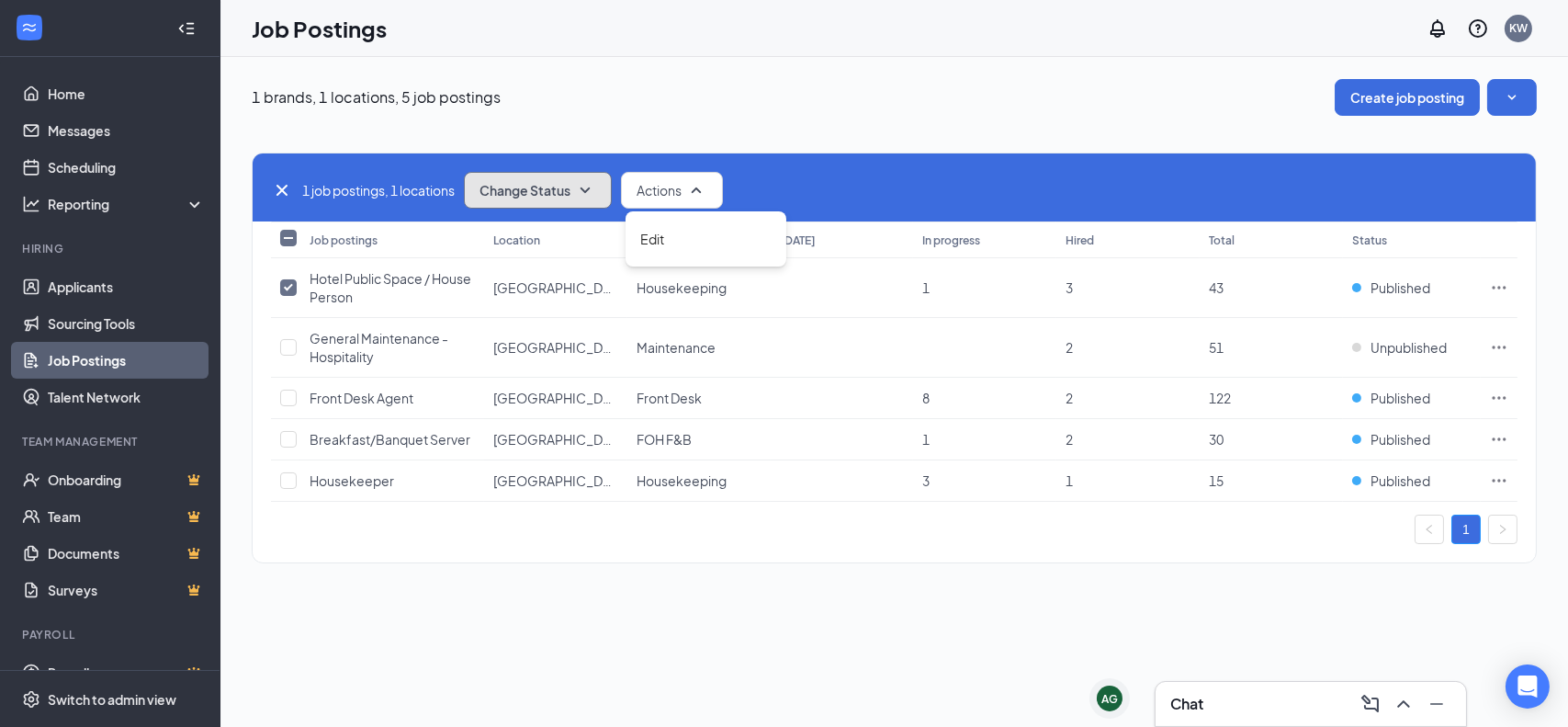
click at [540, 199] on button "Change Status" at bounding box center [538, 190] width 148 height 37
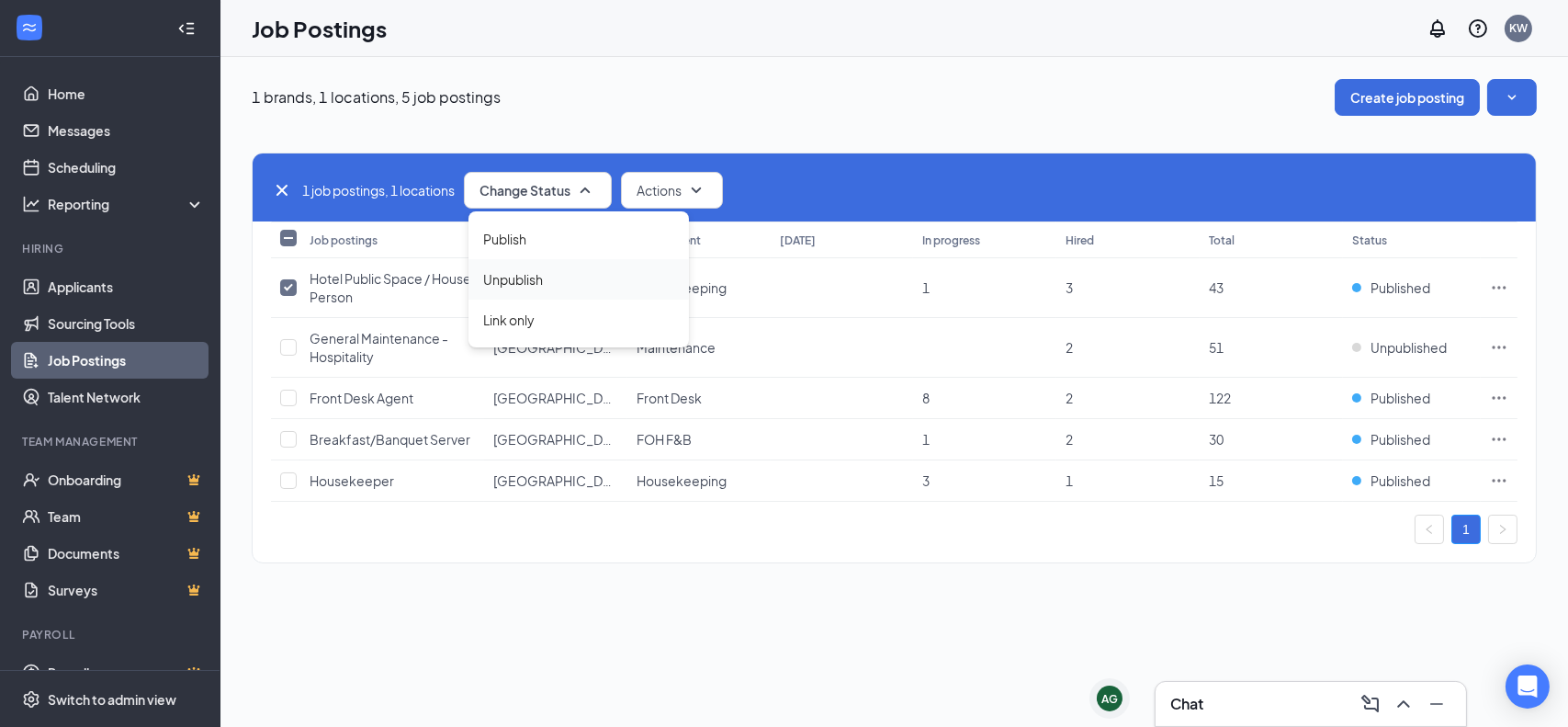
click at [522, 277] on span "Unpublish" at bounding box center [513, 279] width 59 height 20
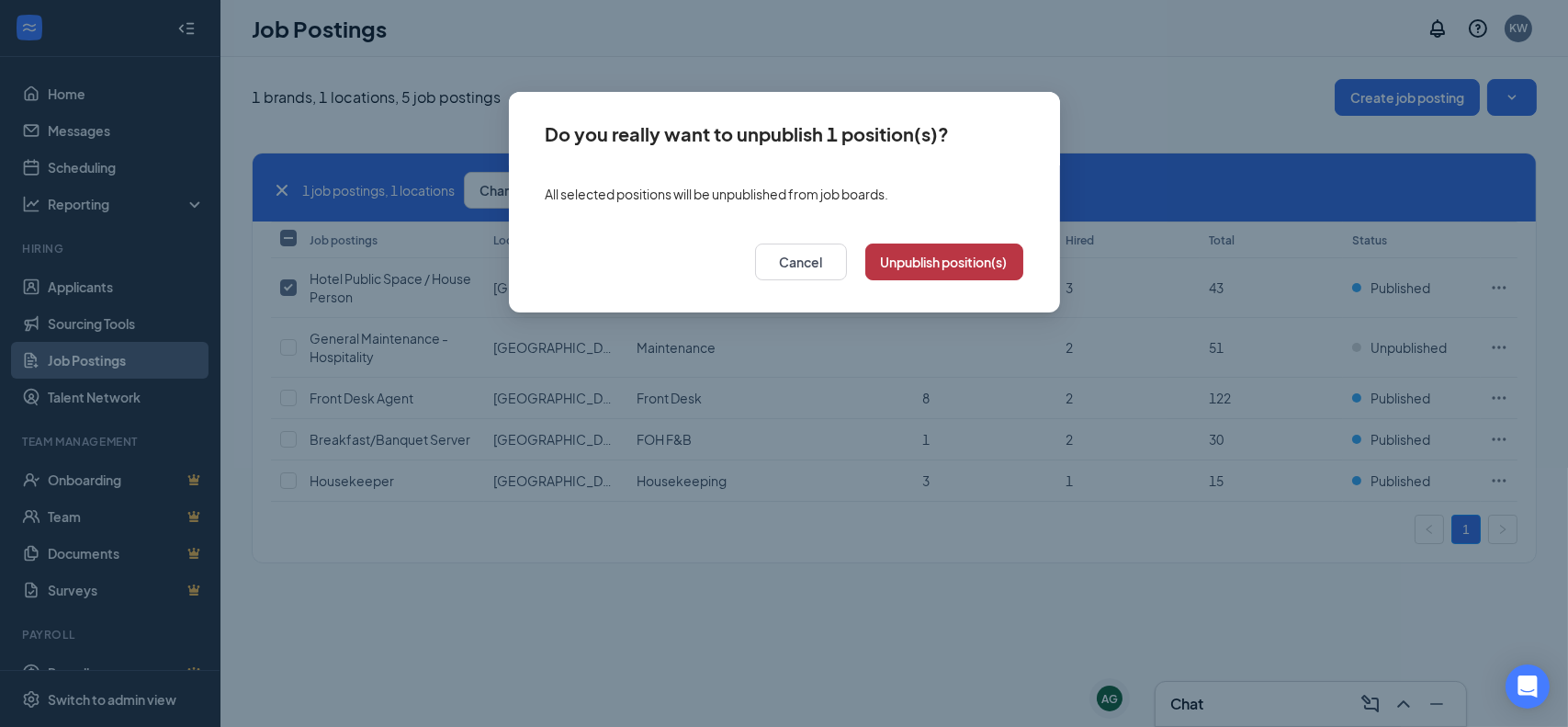
click at [943, 259] on button "Unpublish position(s)" at bounding box center [944, 262] width 158 height 37
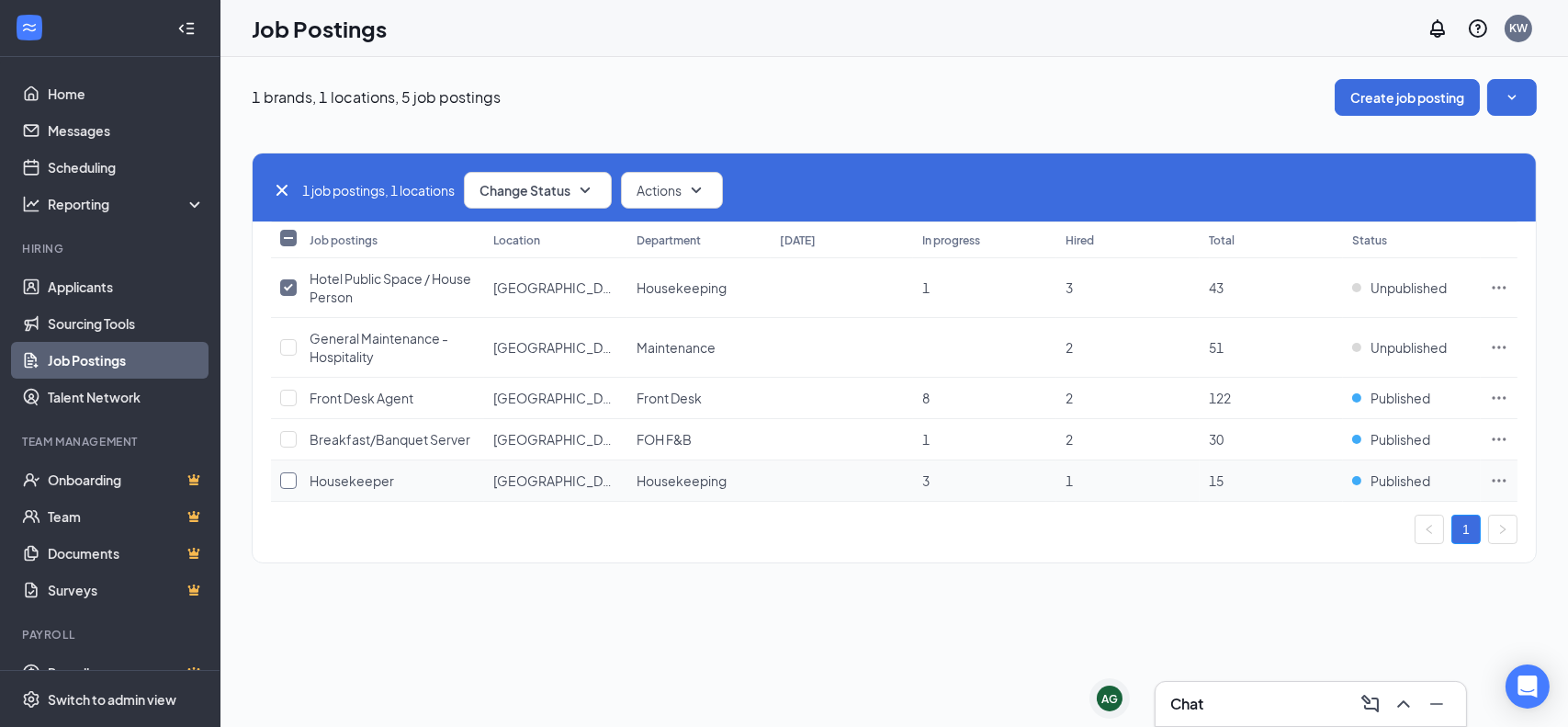
click at [283, 477] on input "checkbox" at bounding box center [289, 481] width 17 height 17
checkbox input "true"
click at [1508, 485] on icon "Ellipses" at bounding box center [1499, 481] width 19 height 19
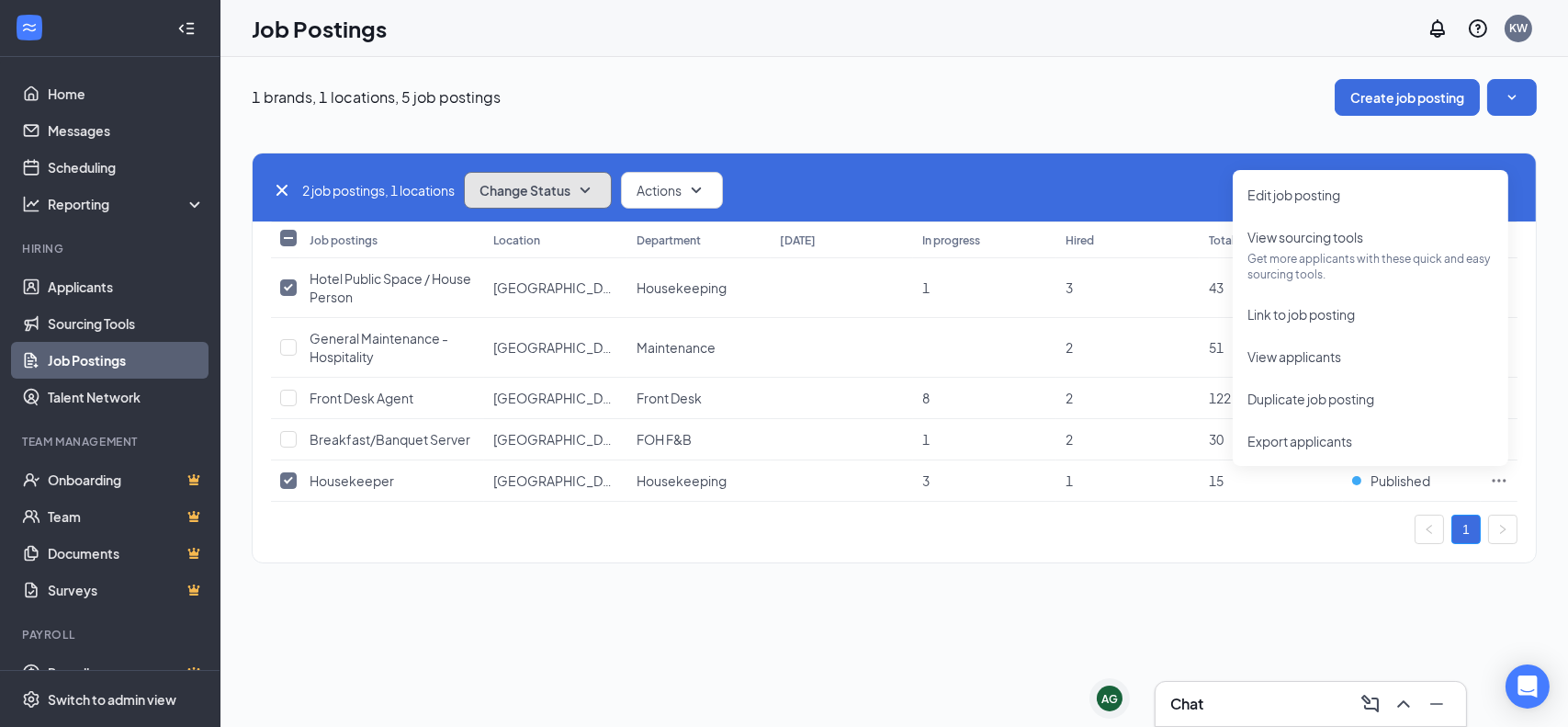
click at [583, 174] on button "Change Status" at bounding box center [538, 190] width 148 height 37
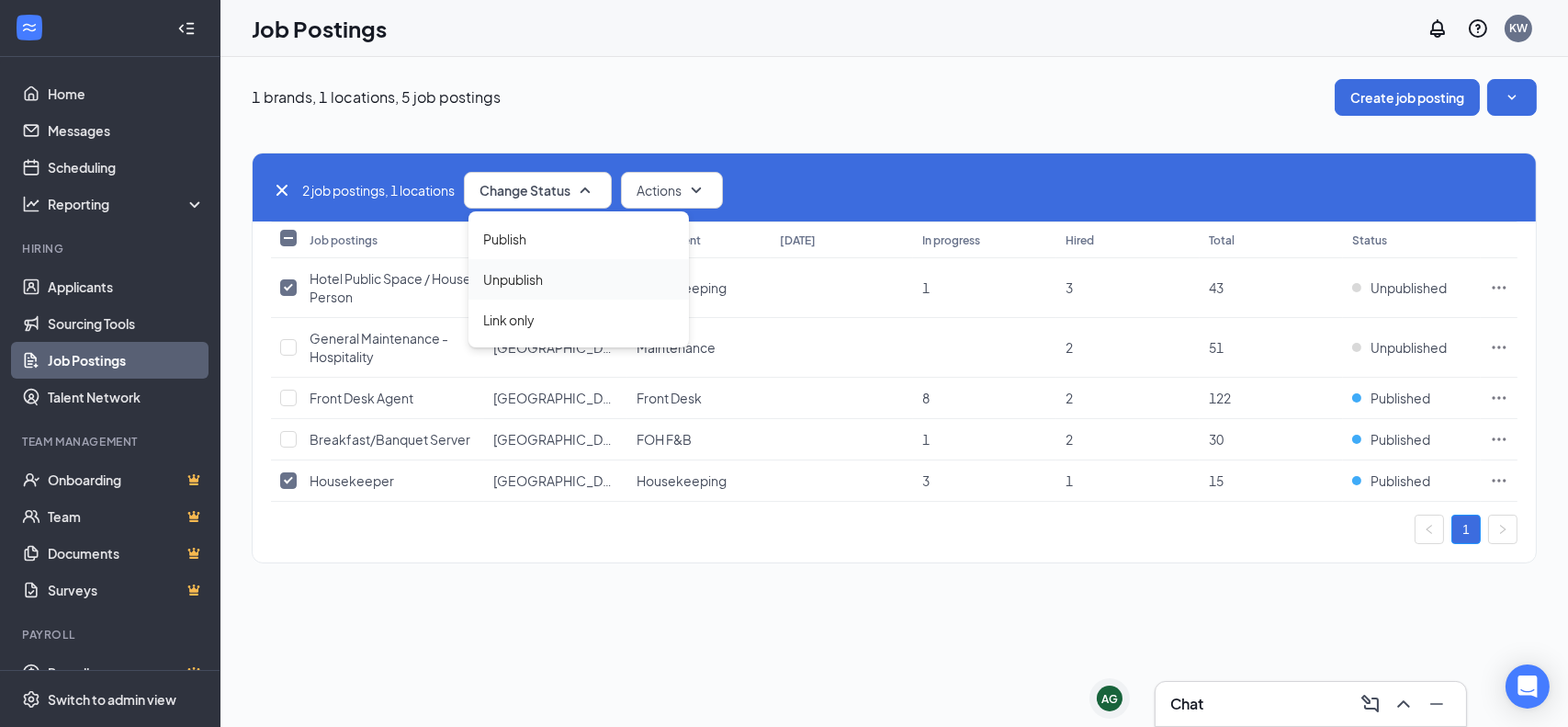
click at [524, 279] on span "Unpublish" at bounding box center [513, 279] width 59 height 20
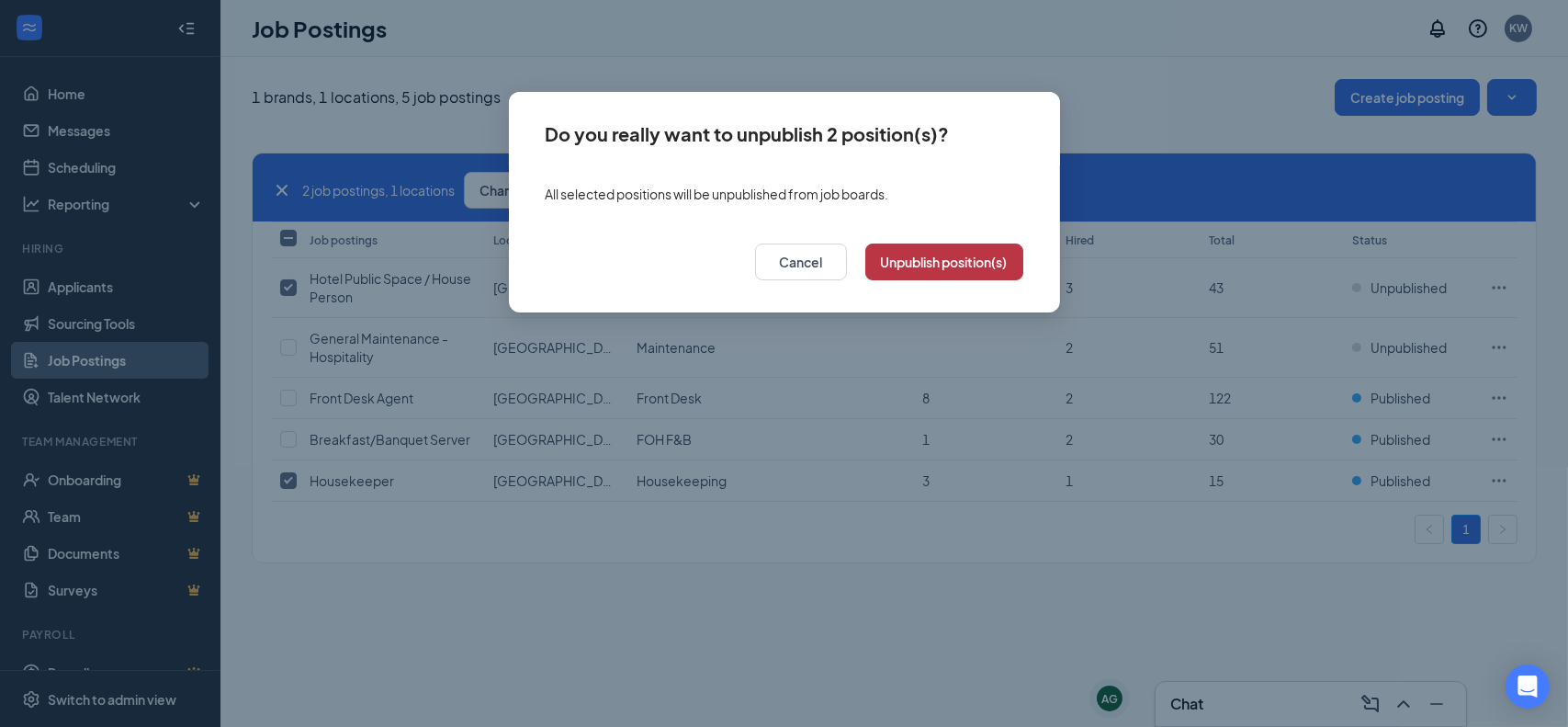
click at [896, 257] on button "Unpublish position(s)" at bounding box center [944, 262] width 158 height 37
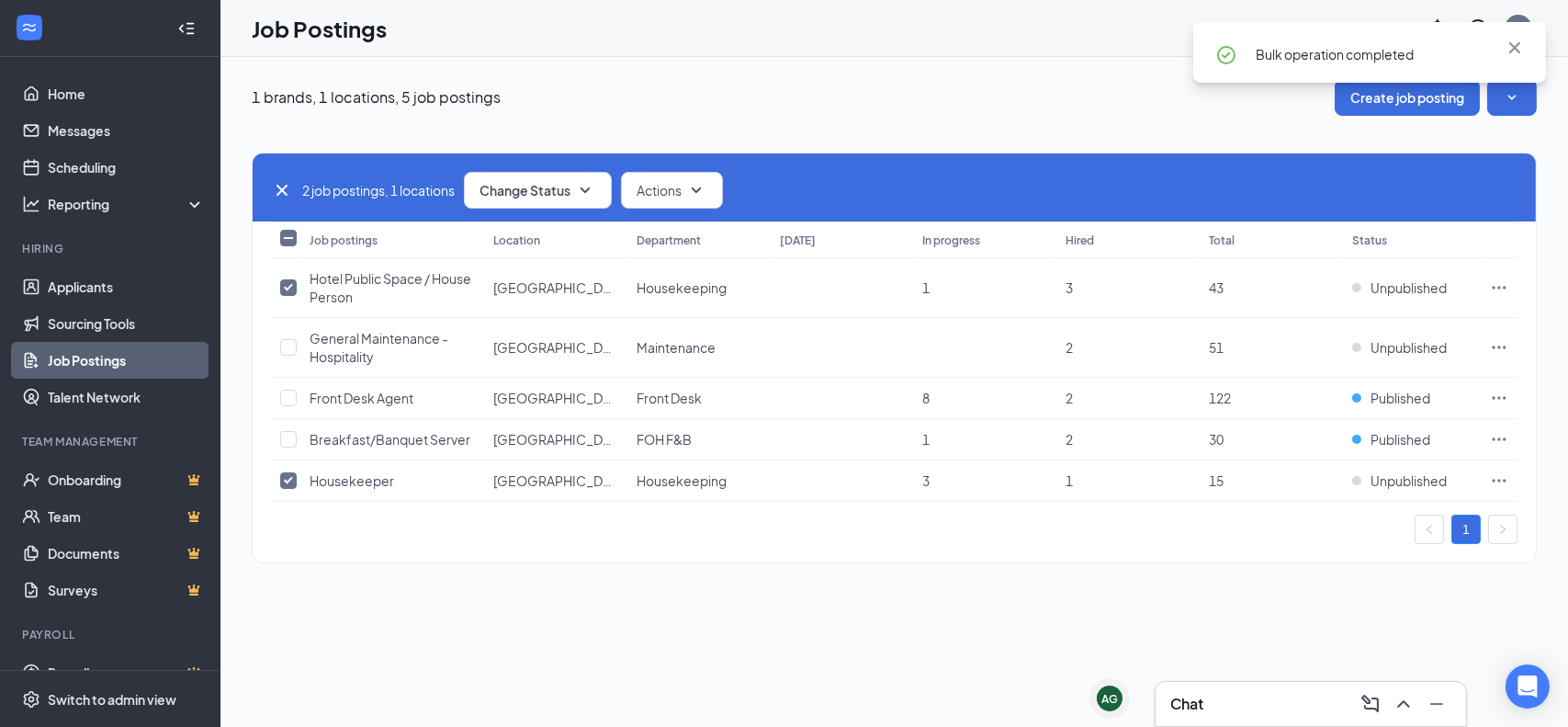
click at [599, 617] on div "1 brands, 1 locations, 5 job postings Create job posting 2 job postings, 1 loca…" at bounding box center [895, 391] width 1348 height 669
